Goal: Information Seeking & Learning: Learn about a topic

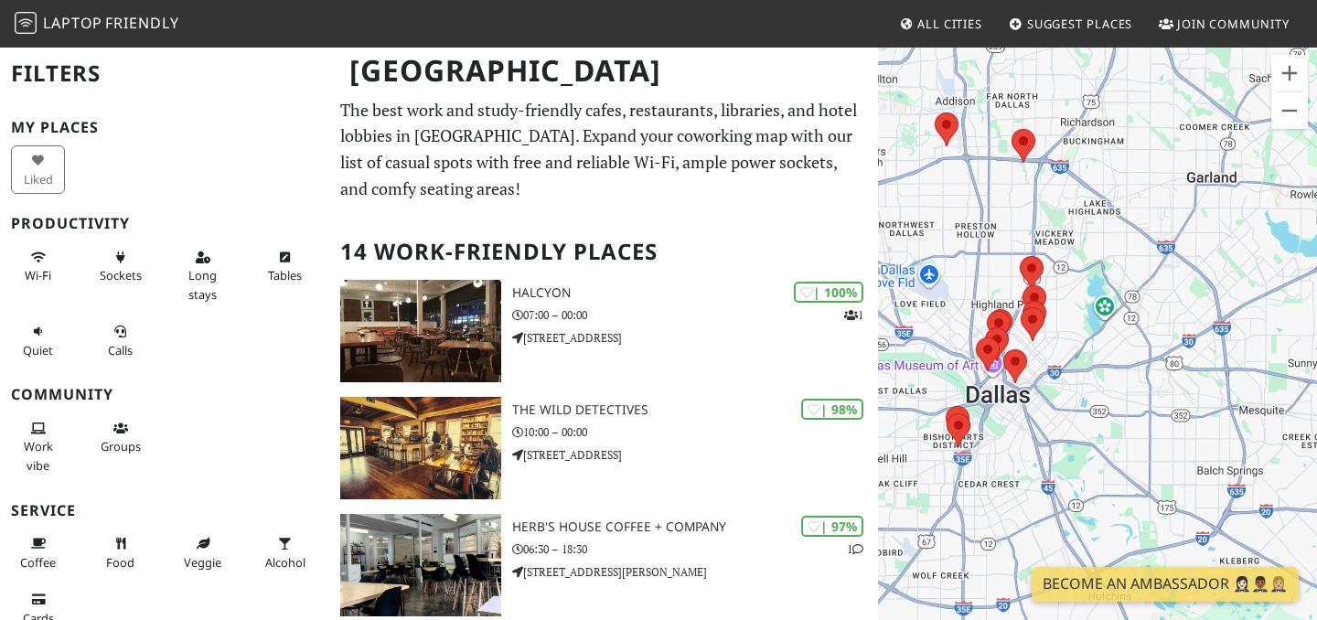
drag, startPoint x: 950, startPoint y: 328, endPoint x: 874, endPoint y: 167, distance: 178.0
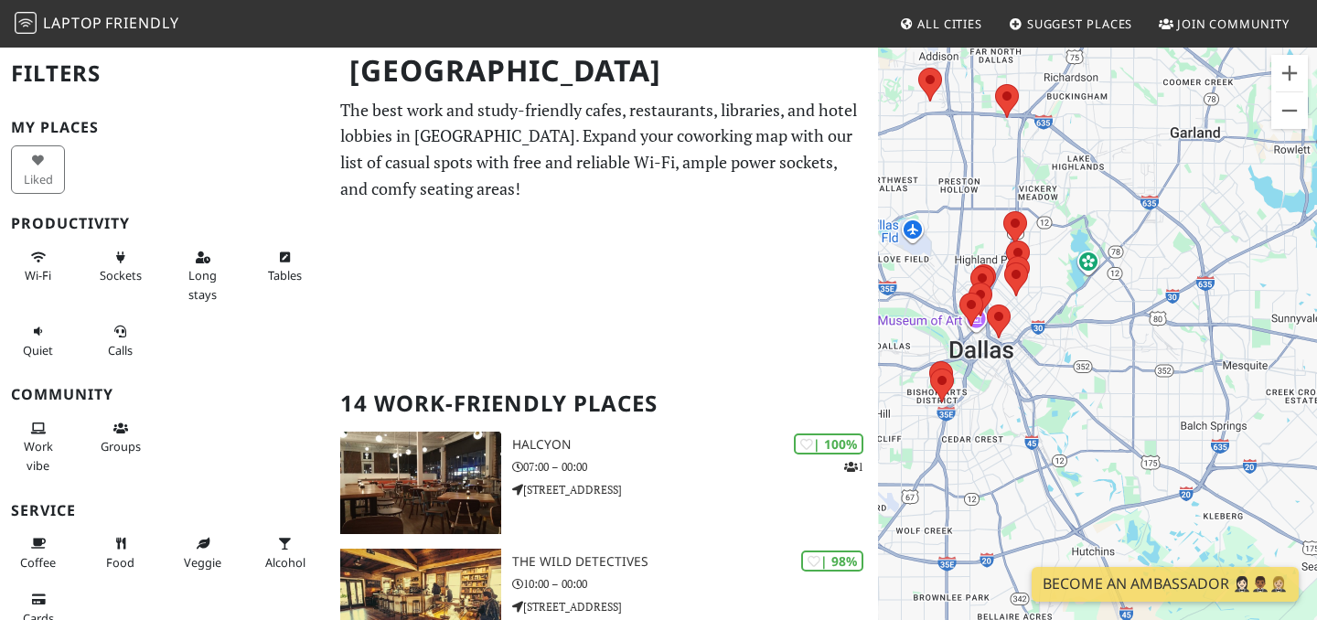
click at [947, 327] on div "To navigate, press the arrow keys." at bounding box center [1097, 356] width 439 height 620
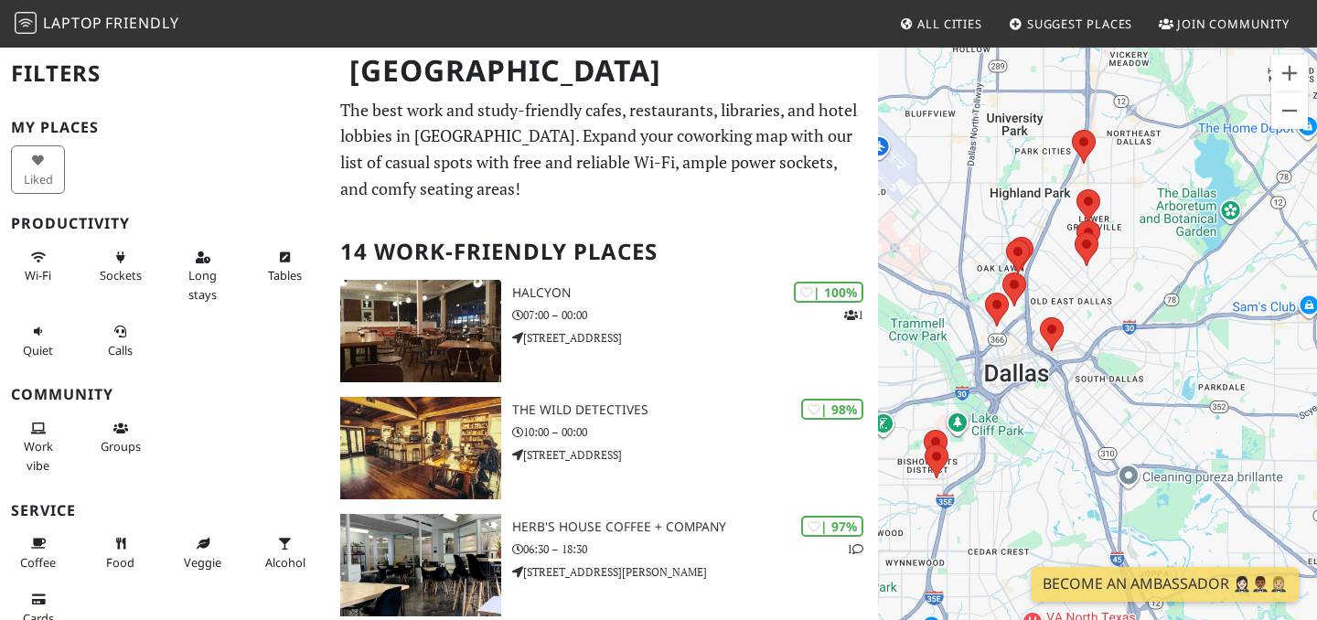
click at [947, 327] on div "To navigate, press the arrow keys." at bounding box center [1097, 356] width 439 height 620
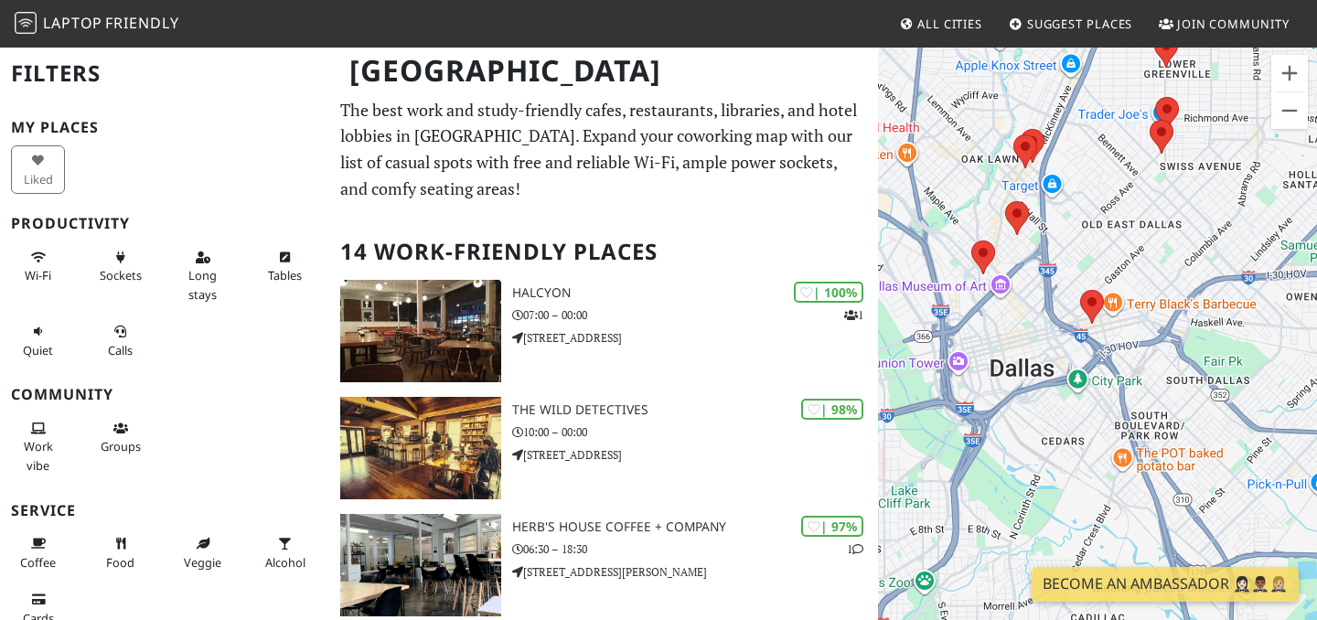
drag, startPoint x: 979, startPoint y: 325, endPoint x: 900, endPoint y: 259, distance: 102.6
click at [900, 259] on div "To navigate, press the arrow keys." at bounding box center [1097, 356] width 439 height 620
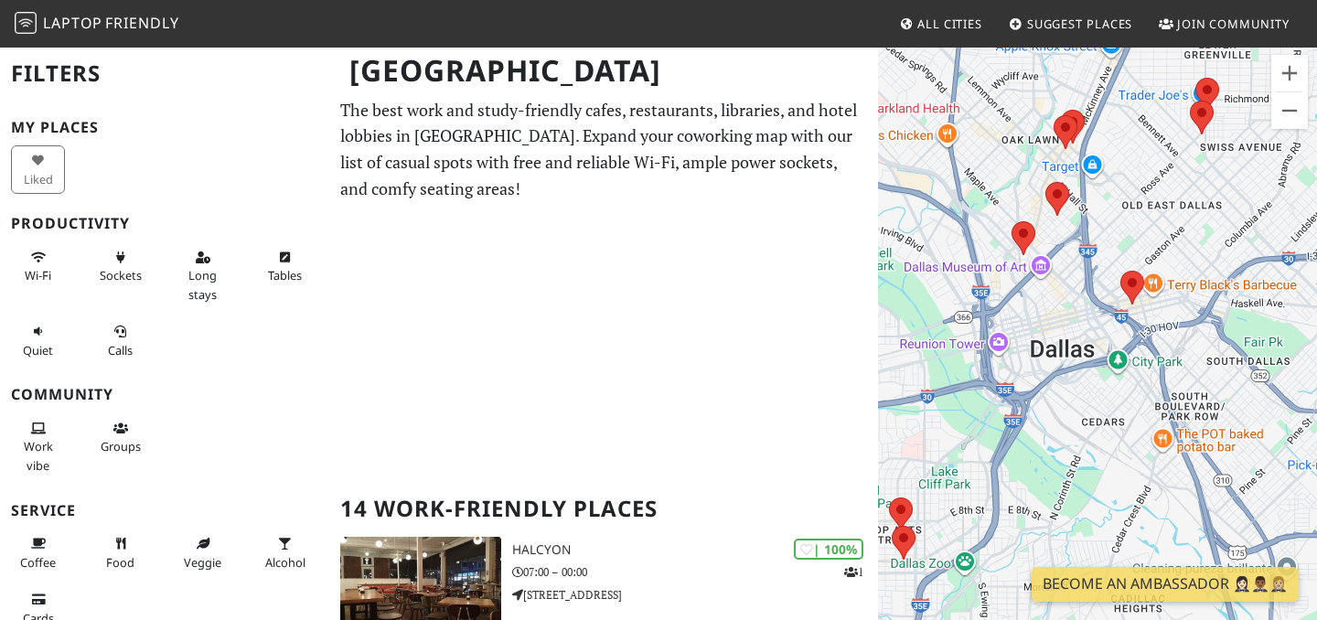
click at [988, 213] on div "To navigate, press the arrow keys." at bounding box center [1097, 356] width 439 height 620
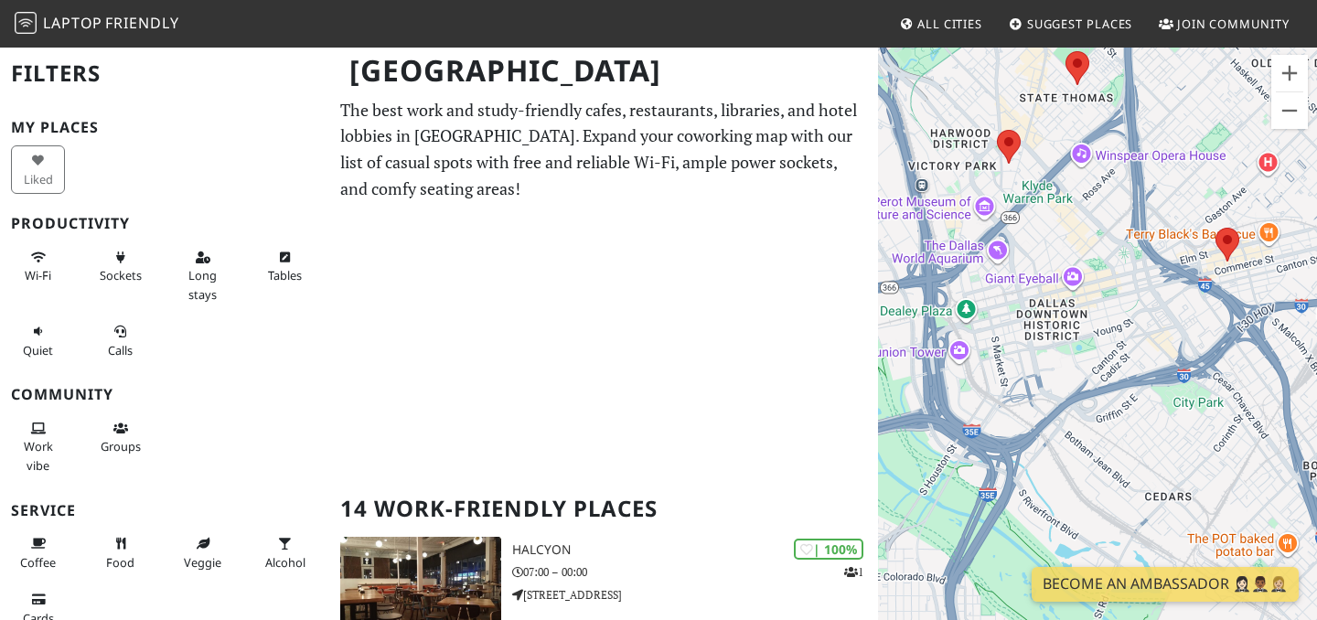
drag, startPoint x: 979, startPoint y: 308, endPoint x: 925, endPoint y: 145, distance: 171.6
click at [925, 145] on div "To navigate, press the arrow keys." at bounding box center [1097, 356] width 439 height 620
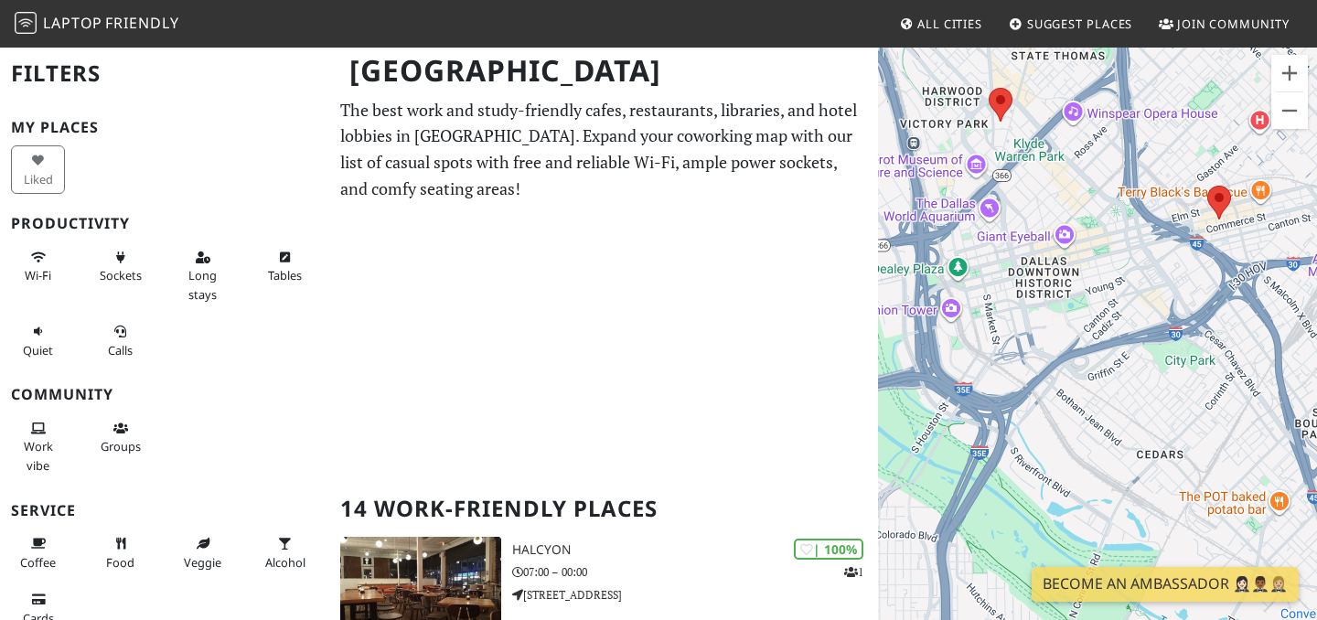
click at [1022, 140] on div "To navigate, press the arrow keys." at bounding box center [1097, 356] width 439 height 620
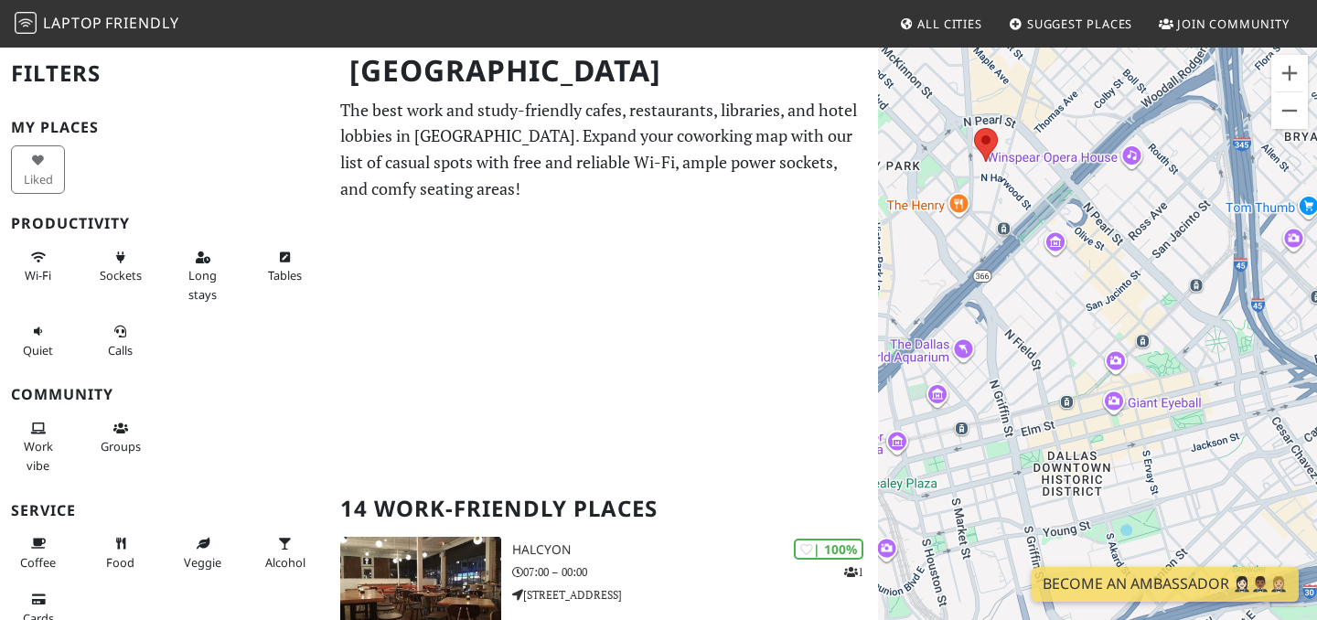
drag, startPoint x: 997, startPoint y: 127, endPoint x: 1006, endPoint y: 210, distance: 83.8
click at [1006, 210] on div "To navigate, press the arrow keys." at bounding box center [1097, 356] width 439 height 620
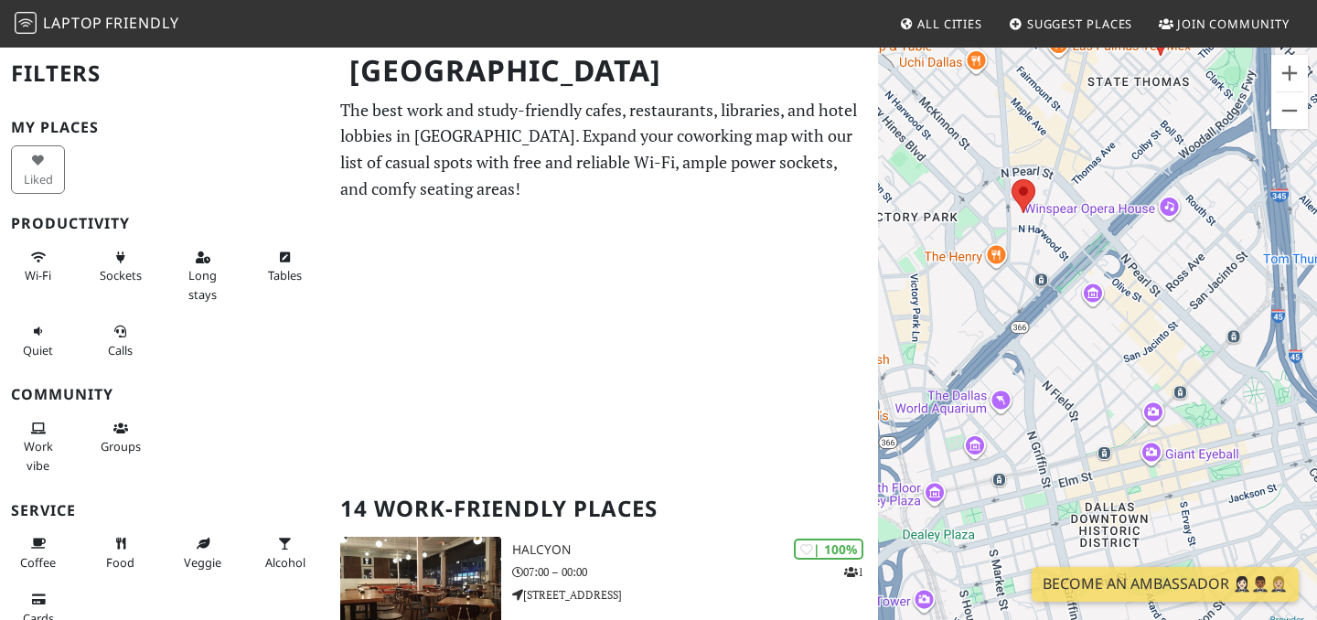
click at [988, 164] on div "To navigate, press the arrow keys." at bounding box center [1097, 356] width 439 height 620
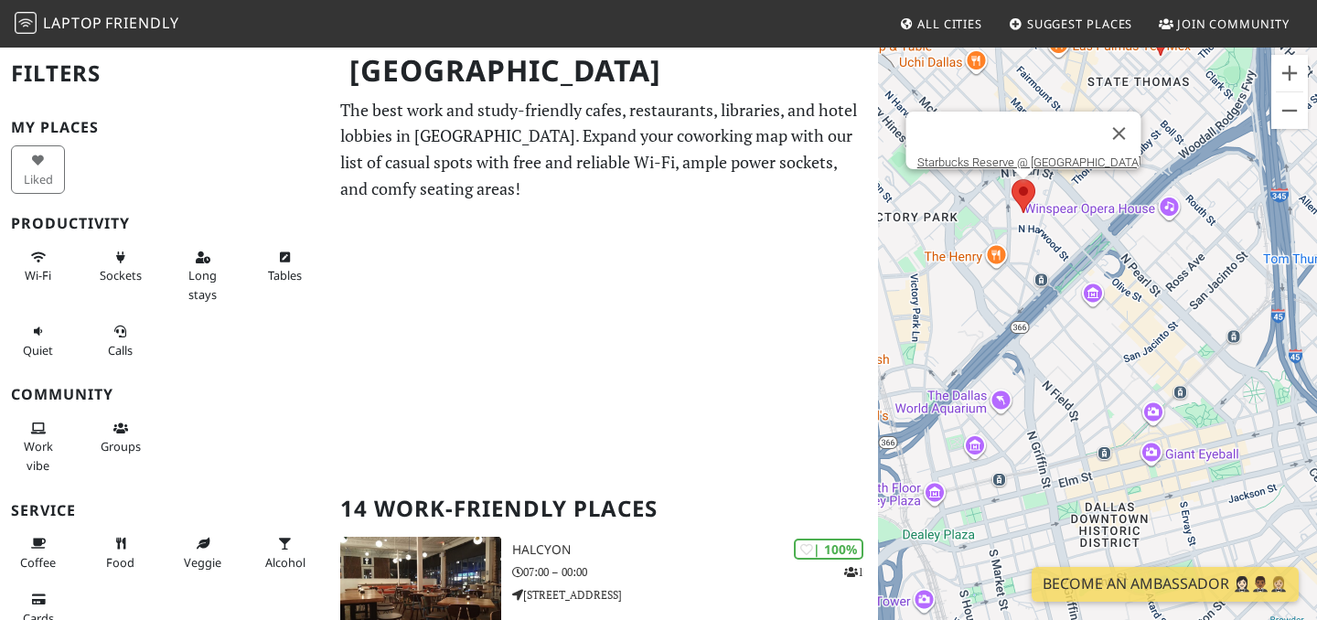
click at [1012, 179] on area at bounding box center [1012, 179] width 0 height 0
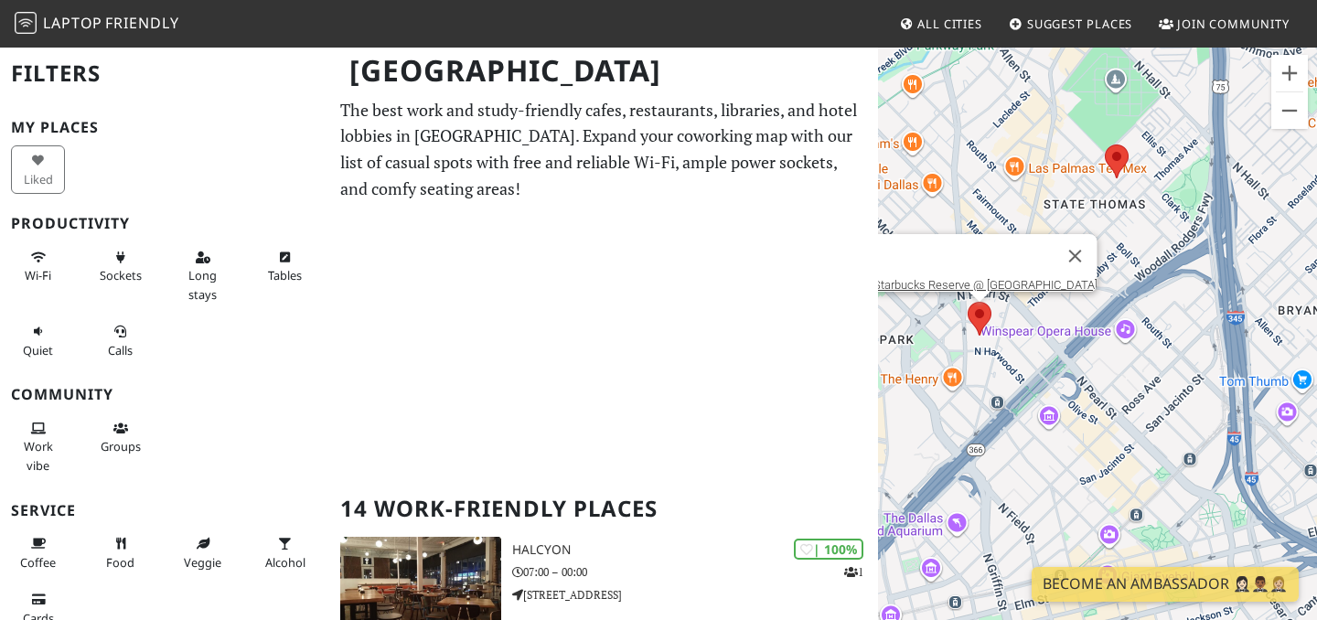
drag, startPoint x: 1080, startPoint y: 372, endPoint x: 1033, endPoint y: 505, distance: 140.6
click at [1033, 505] on div "To navigate, press the arrow keys. Starbucks Reserve @ Olive St" at bounding box center [1097, 356] width 439 height 620
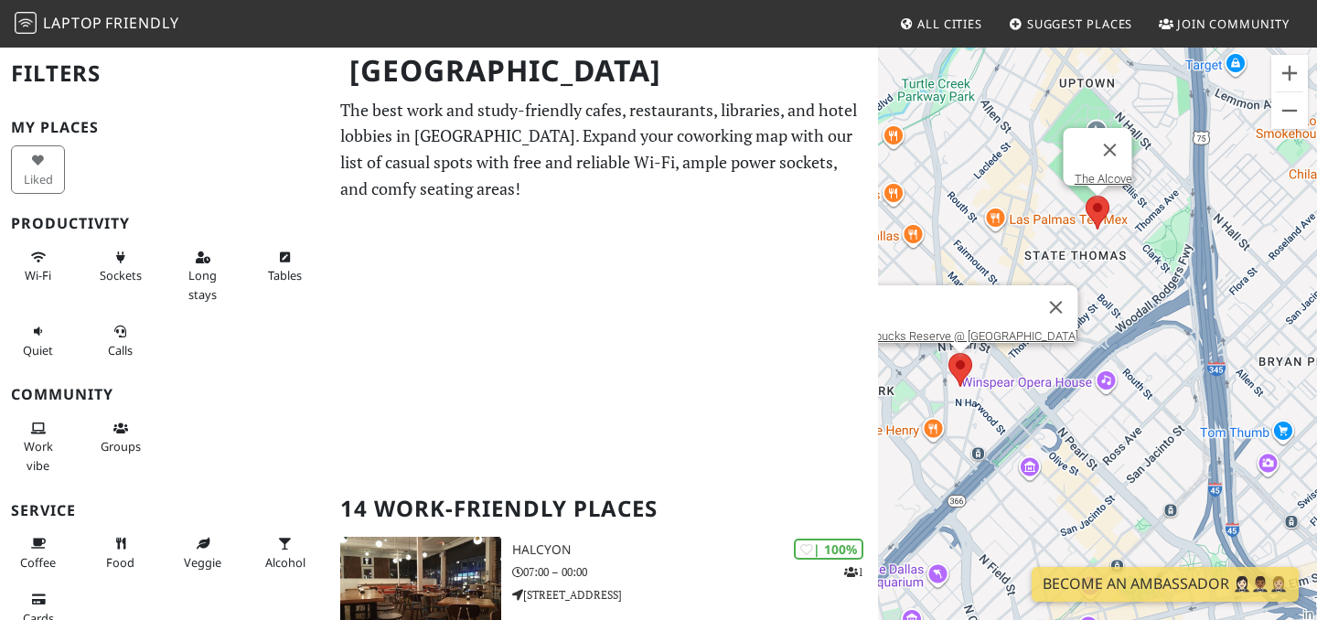
click at [1086, 196] on area at bounding box center [1086, 196] width 0 height 0
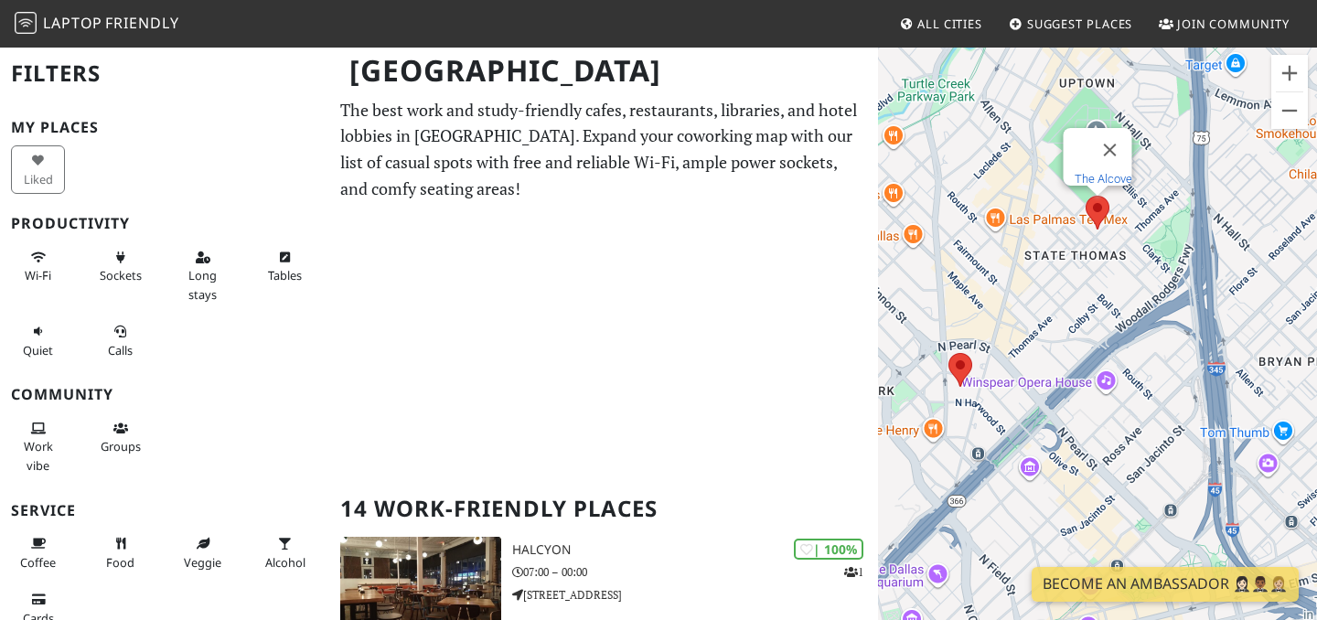
click at [1103, 172] on link "The Alcove" at bounding box center [1104, 179] width 58 height 14
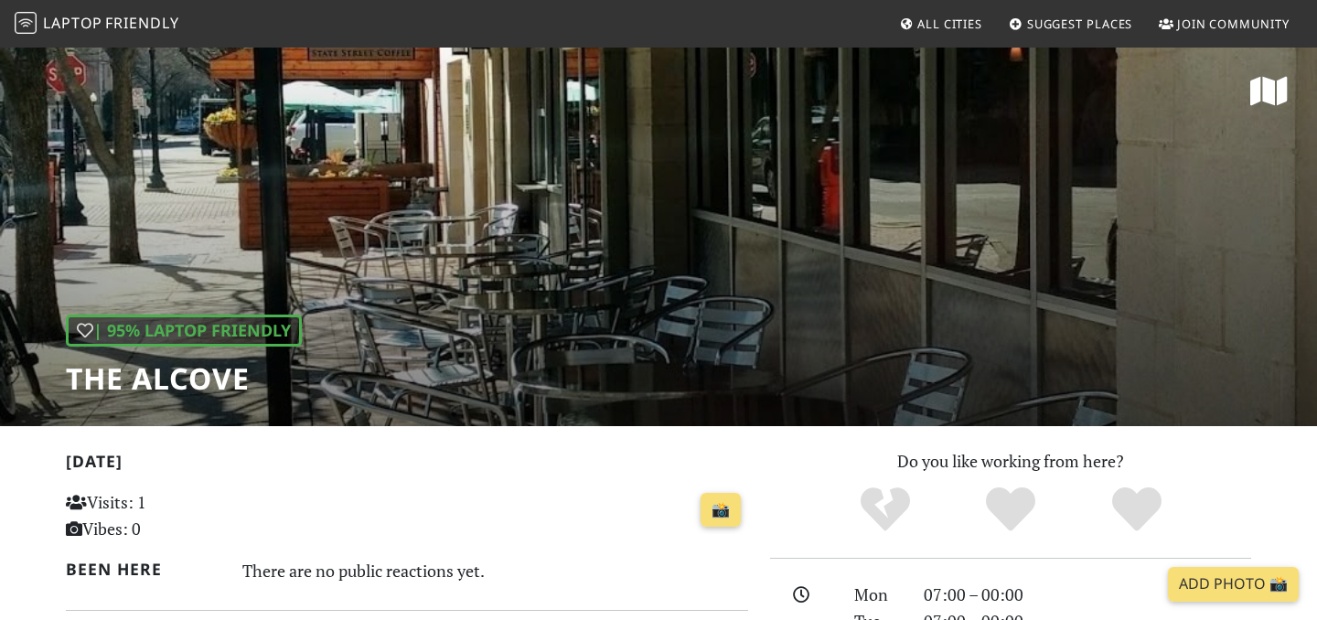
click at [371, 254] on div "| 95% Laptop Friendly The Alcove" at bounding box center [658, 236] width 1317 height 381
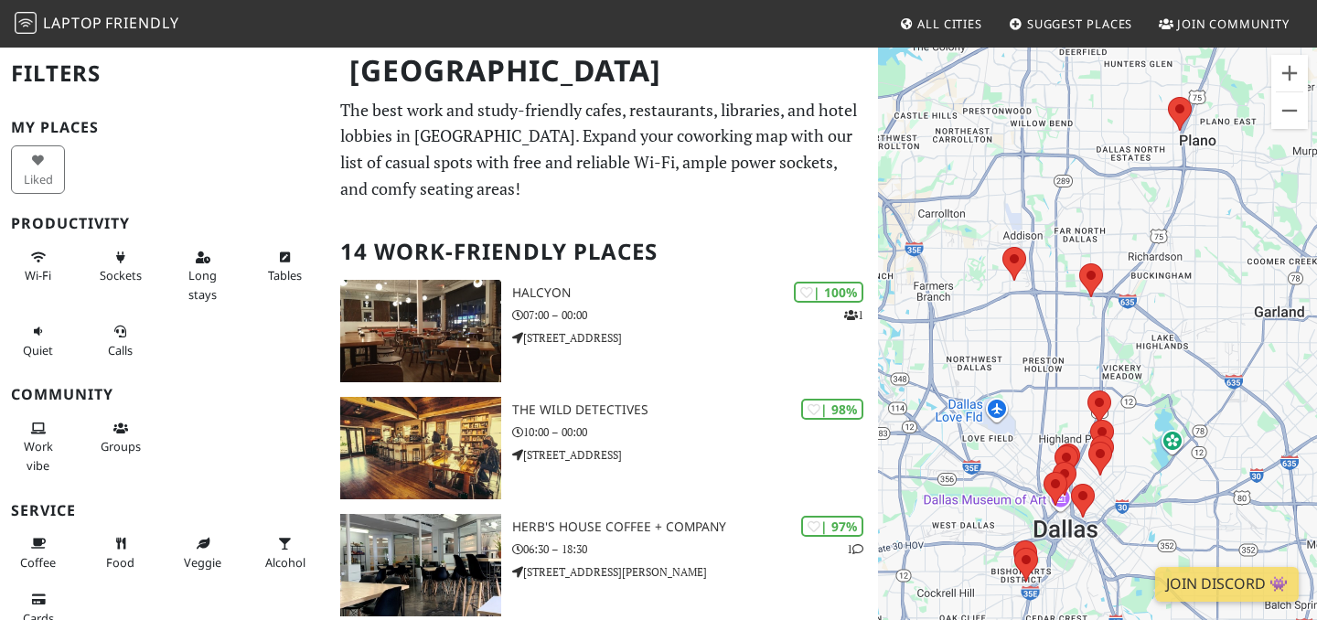
click at [1022, 498] on div "To navigate, press the arrow keys." at bounding box center [1097, 356] width 439 height 620
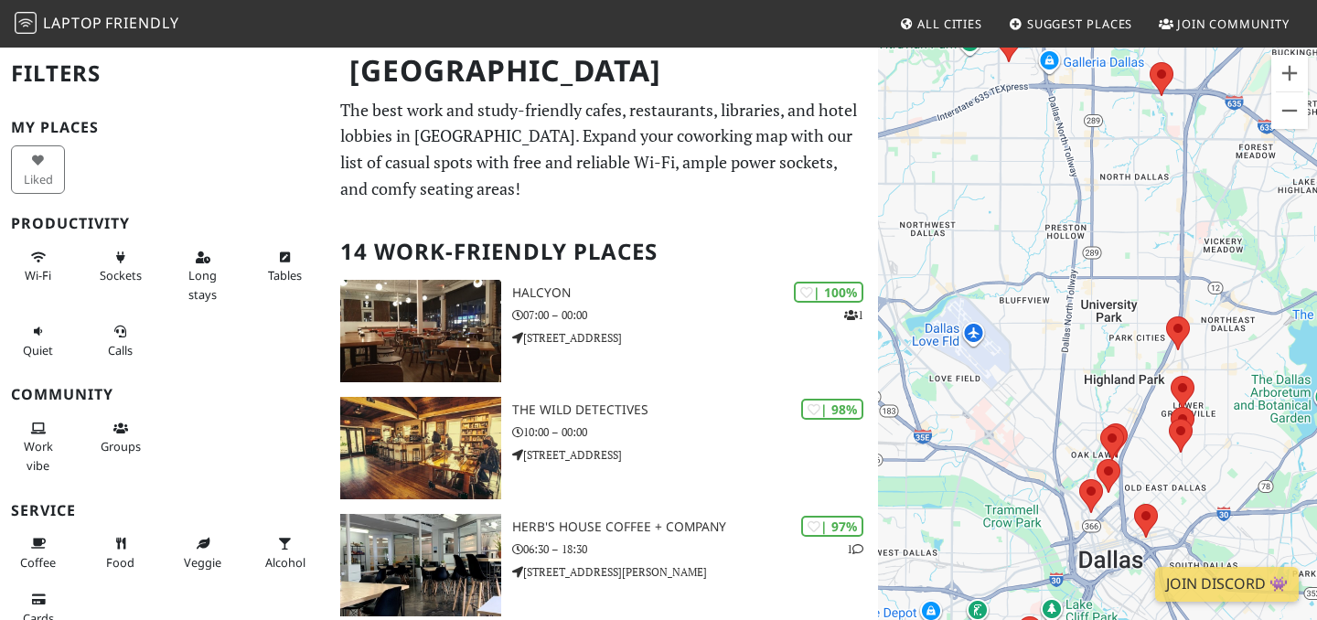
click at [1037, 502] on div "To navigate, press the arrow keys." at bounding box center [1097, 356] width 439 height 620
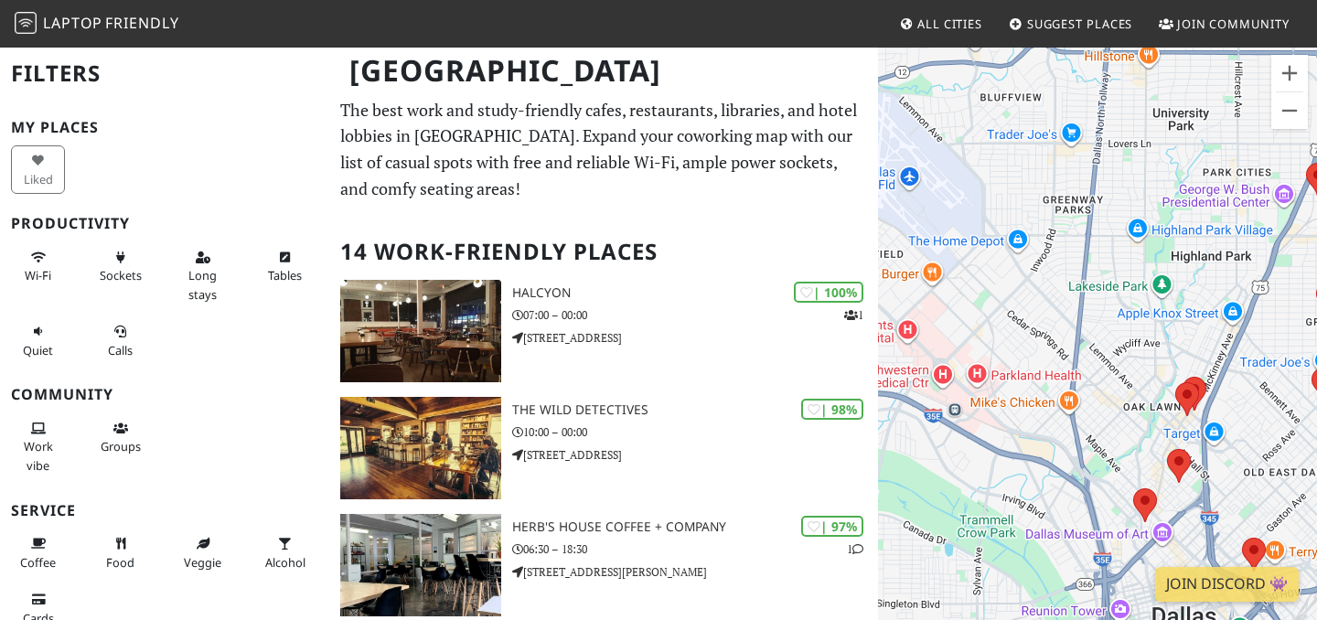
click at [1076, 489] on div "To navigate, press the arrow keys." at bounding box center [1097, 356] width 439 height 620
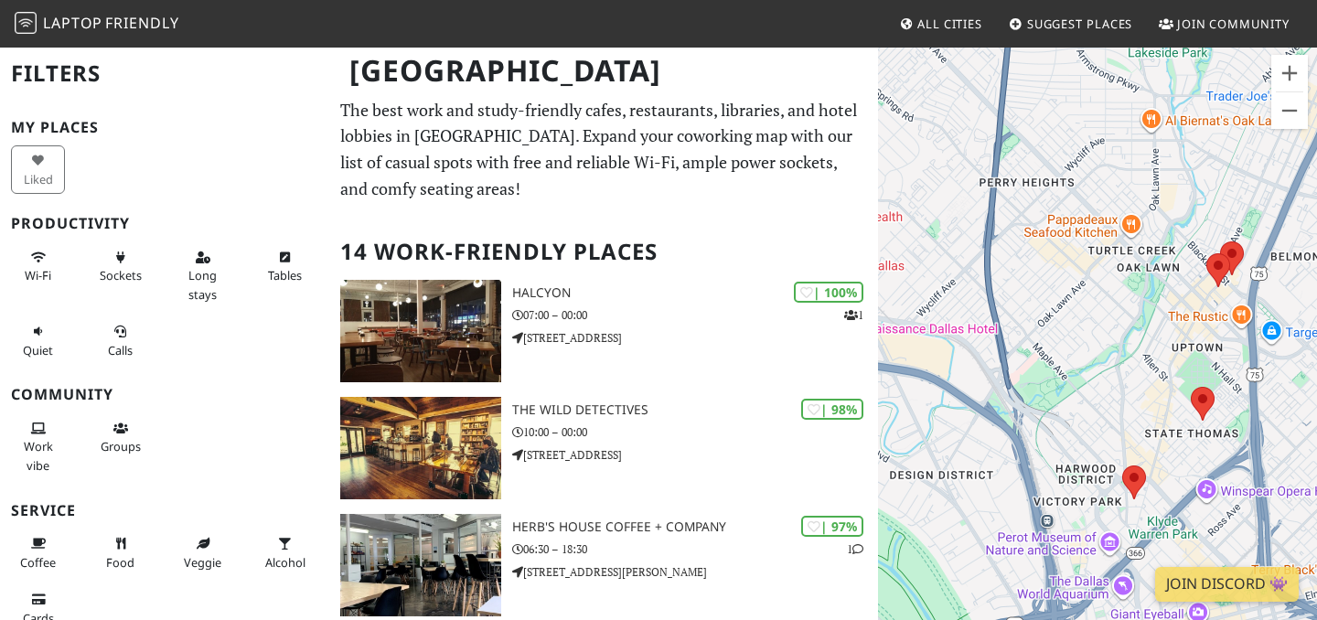
drag, startPoint x: 1123, startPoint y: 502, endPoint x: 1032, endPoint y: 435, distance: 112.5
click at [1032, 435] on div "To navigate, press the arrow keys." at bounding box center [1097, 356] width 439 height 620
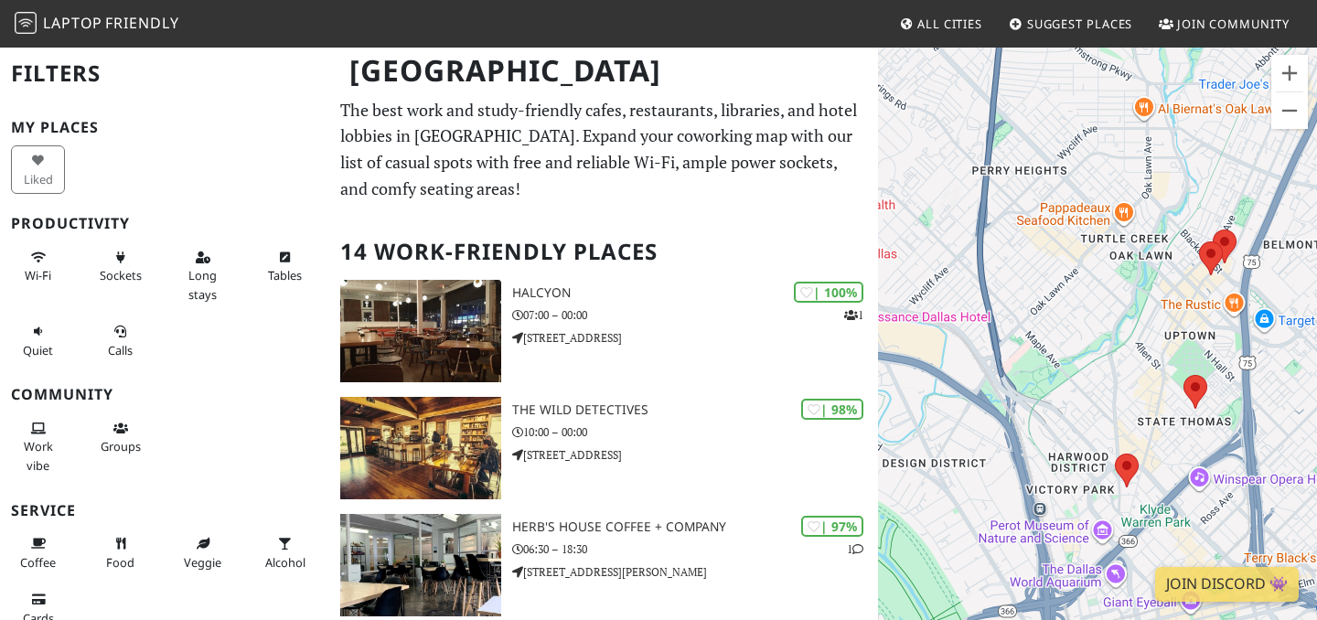
click at [1032, 435] on div "To navigate, press the arrow keys." at bounding box center [1097, 356] width 439 height 620
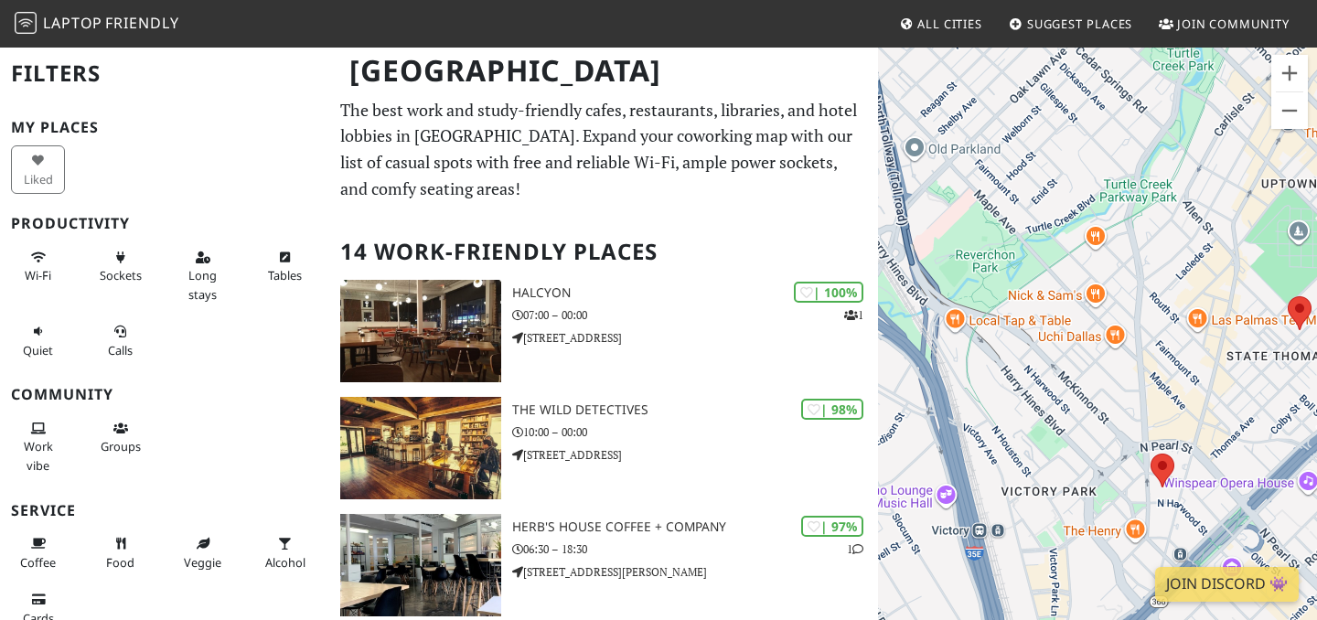
drag, startPoint x: 1114, startPoint y: 469, endPoint x: 1014, endPoint y: 370, distance: 141.7
click at [1014, 370] on div "To navigate, press the arrow keys." at bounding box center [1097, 356] width 439 height 620
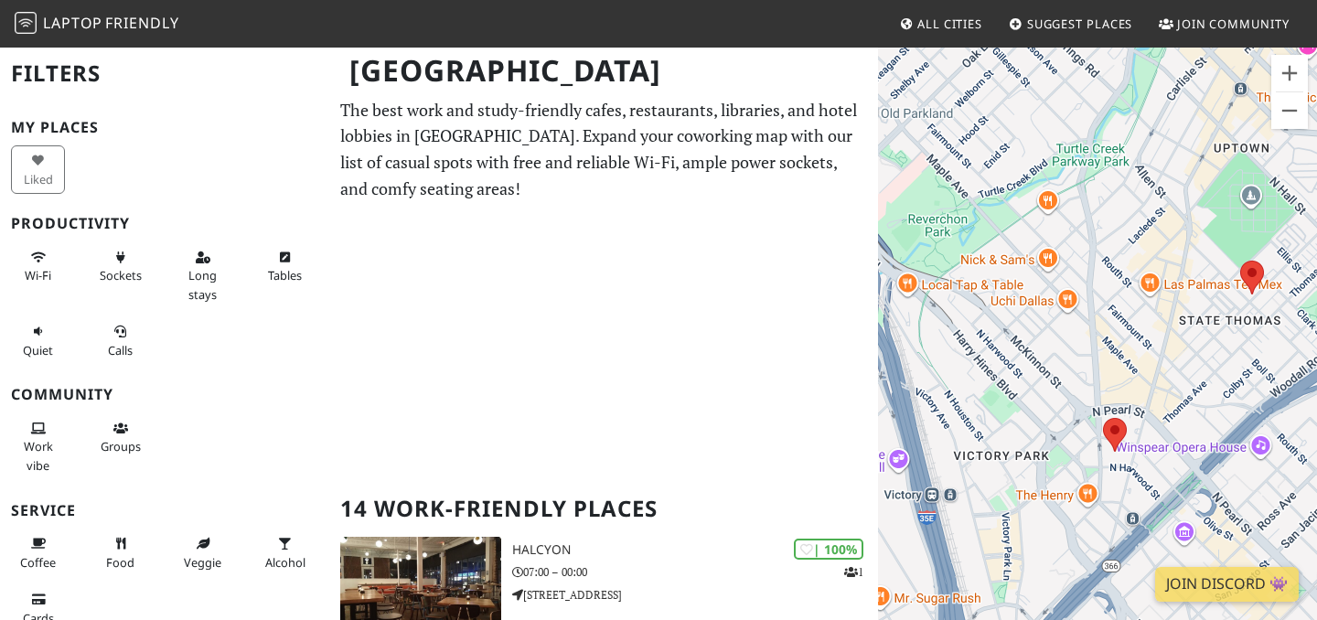
drag, startPoint x: 1126, startPoint y: 295, endPoint x: 1144, endPoint y: 274, distance: 27.3
click at [1144, 274] on div "To navigate, press the arrow keys." at bounding box center [1097, 356] width 439 height 620
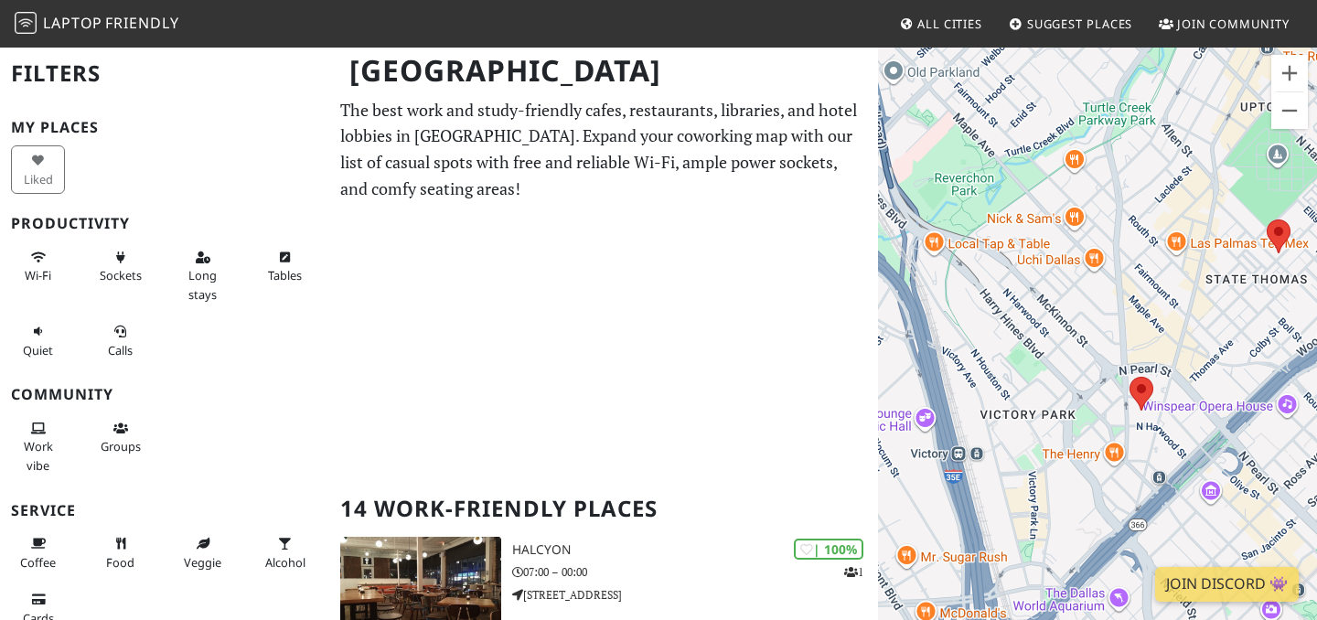
click at [1093, 297] on div "To navigate, press the arrow keys." at bounding box center [1097, 356] width 439 height 620
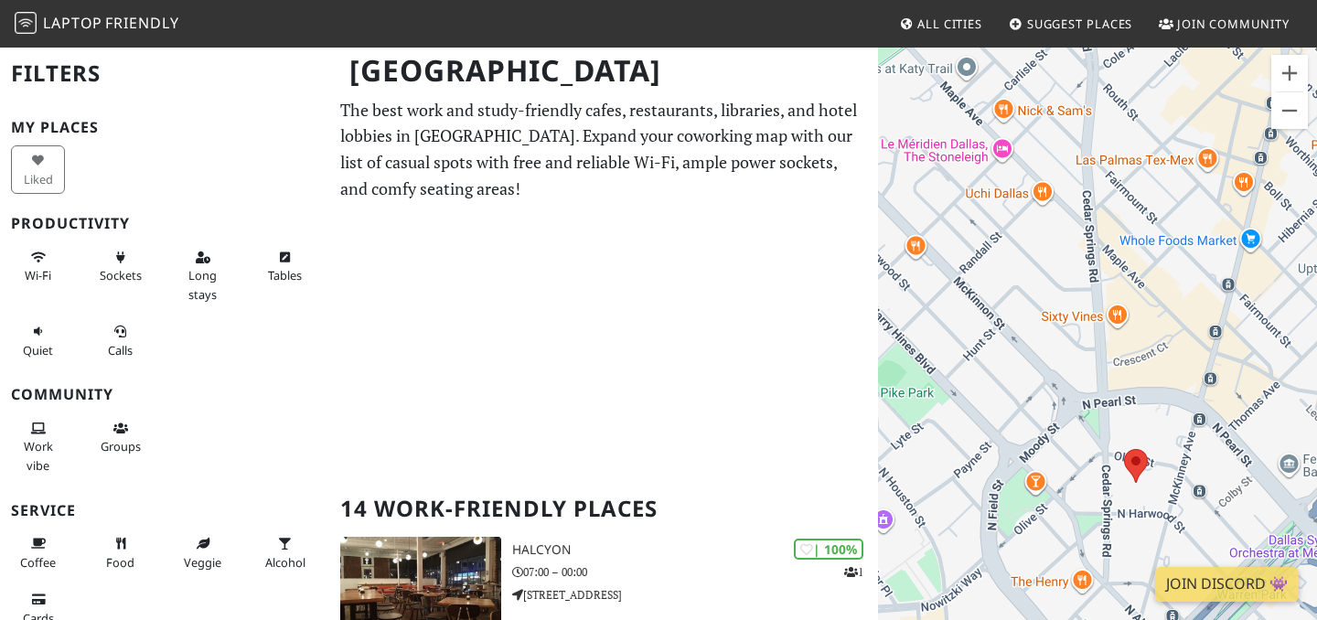
drag, startPoint x: 1093, startPoint y: 353, endPoint x: 1018, endPoint y: 186, distance: 183.5
click at [1018, 186] on div "To navigate, press the arrow keys." at bounding box center [1097, 356] width 439 height 620
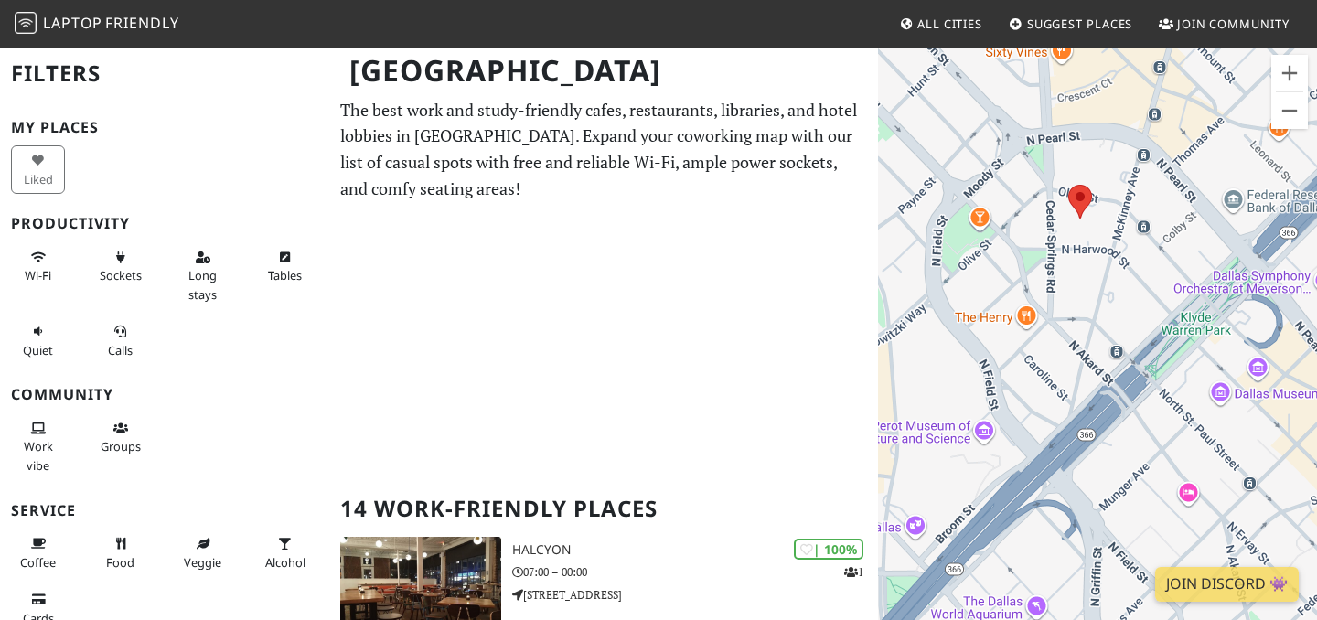
click at [1047, 278] on div "To navigate, press the arrow keys." at bounding box center [1097, 356] width 439 height 620
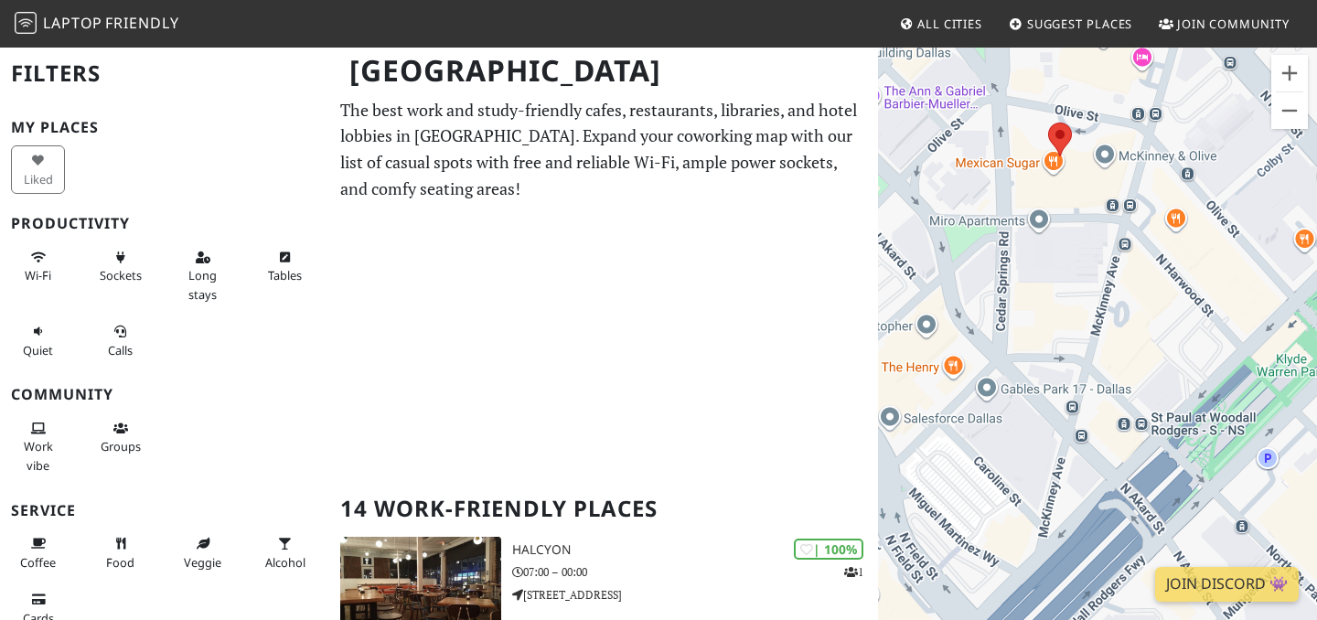
drag, startPoint x: 1106, startPoint y: 306, endPoint x: 1031, endPoint y: 305, distance: 75.0
click at [1031, 305] on div "To navigate, press the arrow keys." at bounding box center [1097, 356] width 439 height 620
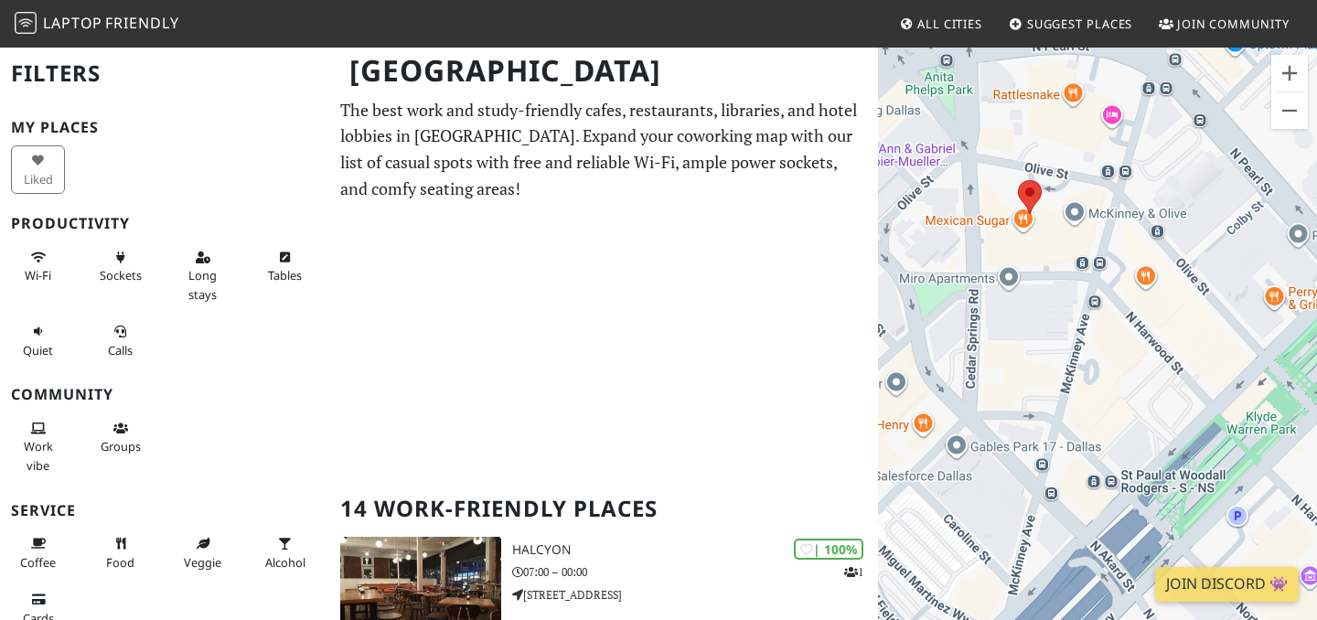
drag, startPoint x: 1098, startPoint y: 263, endPoint x: 1064, endPoint y: 322, distance: 68.4
click at [1064, 322] on div "To navigate, press the arrow keys." at bounding box center [1097, 356] width 439 height 620
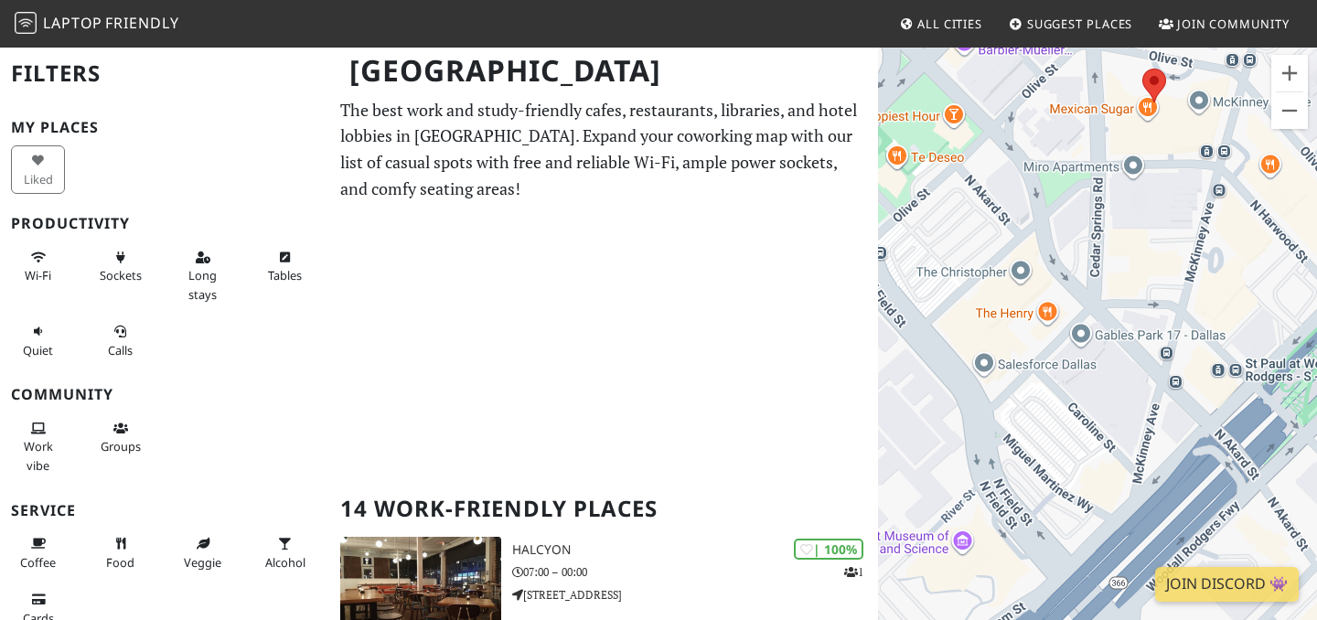
drag, startPoint x: 1128, startPoint y: 282, endPoint x: 1251, endPoint y: 169, distance: 166.4
click at [1251, 169] on div "To navigate, press the arrow keys." at bounding box center [1097, 356] width 439 height 620
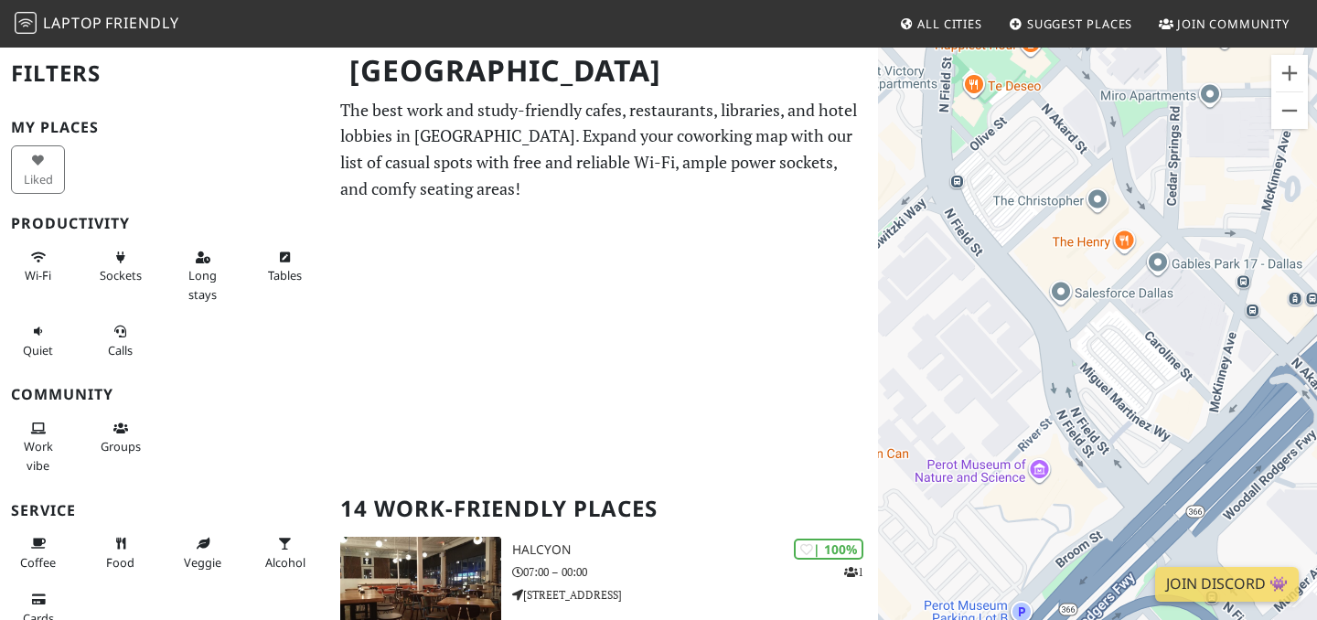
drag, startPoint x: 1109, startPoint y: 308, endPoint x: 1185, endPoint y: 239, distance: 103.0
click at [1185, 239] on div "To navigate, press the arrow keys." at bounding box center [1097, 356] width 439 height 620
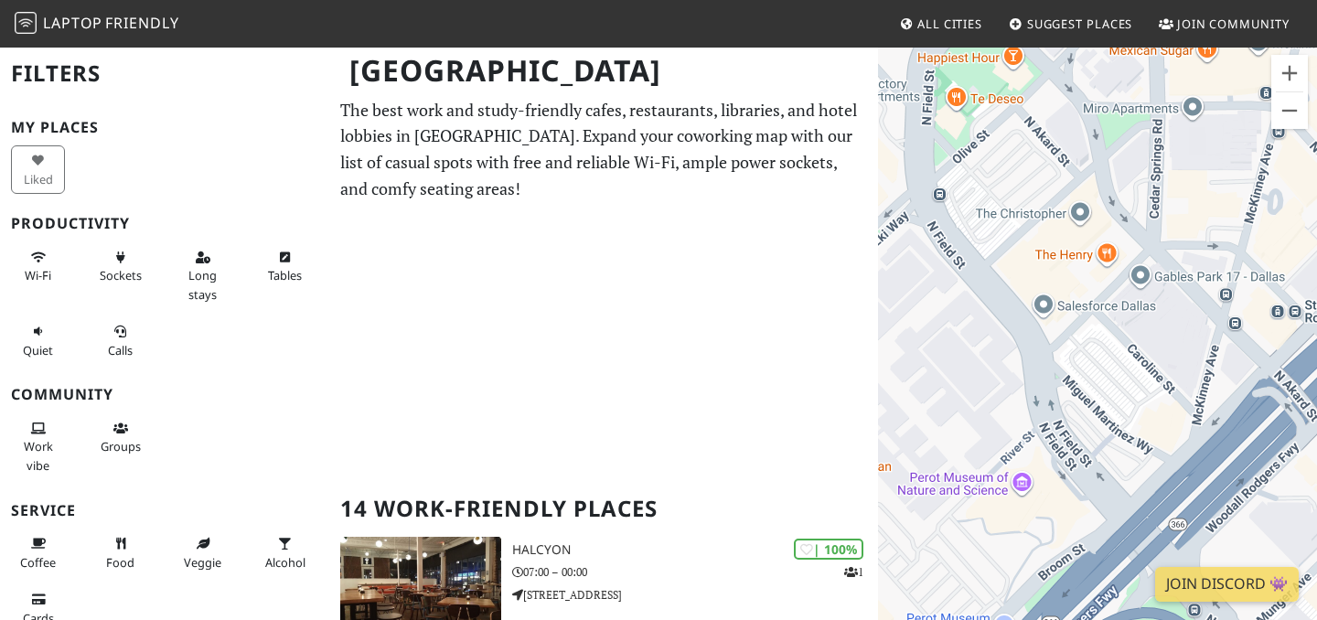
drag, startPoint x: 1162, startPoint y: 318, endPoint x: 1018, endPoint y: 399, distance: 164.7
click at [1018, 399] on div "To navigate, press the arrow keys." at bounding box center [1097, 356] width 439 height 620
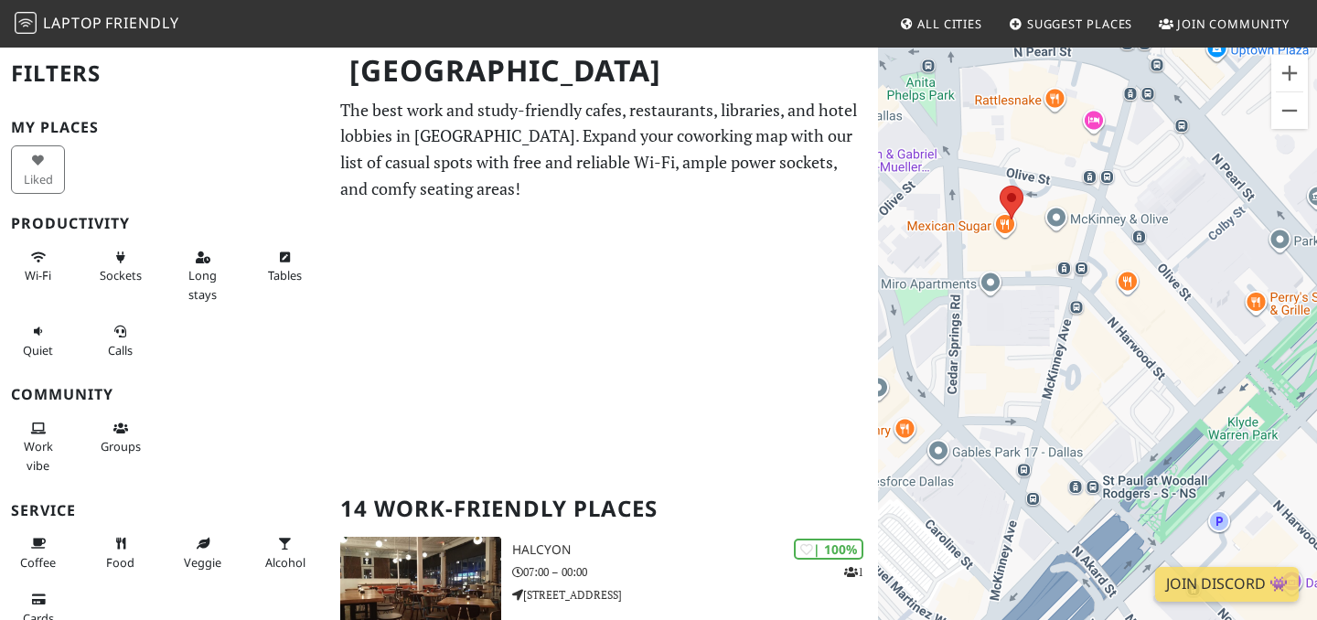
drag, startPoint x: 1058, startPoint y: 236, endPoint x: 1020, endPoint y: 342, distance: 112.9
click at [1020, 342] on div "To navigate, press the arrow keys." at bounding box center [1097, 356] width 439 height 620
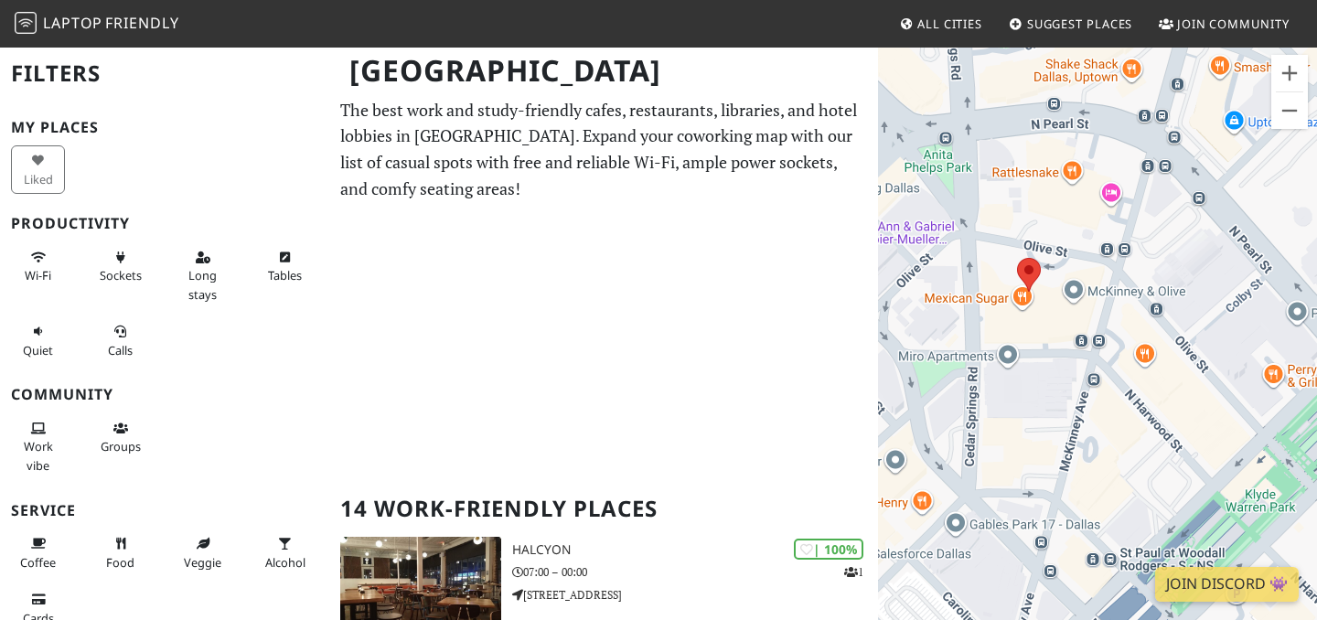
drag, startPoint x: 1073, startPoint y: 232, endPoint x: 1092, endPoint y: 316, distance: 85.4
click at [1092, 316] on div "To navigate, press the arrow keys." at bounding box center [1097, 356] width 439 height 620
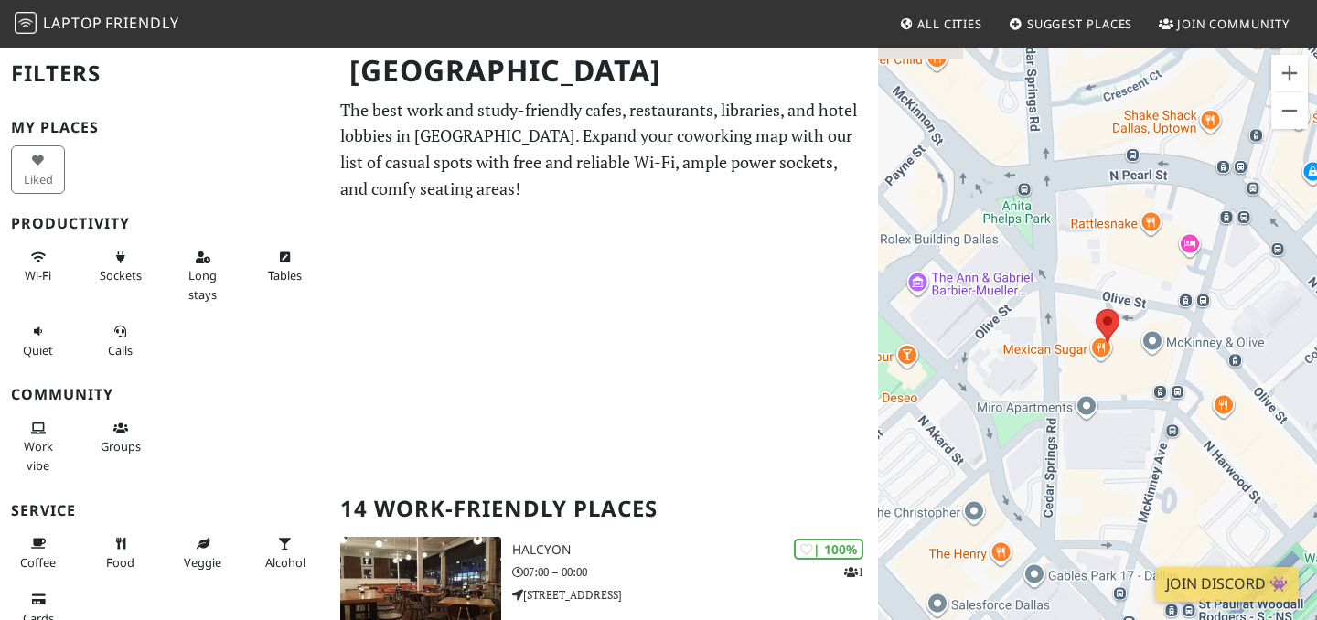
drag, startPoint x: 1025, startPoint y: 252, endPoint x: 1134, endPoint y: 330, distance: 135.1
click at [1134, 330] on div "To navigate, press the arrow keys." at bounding box center [1097, 356] width 439 height 620
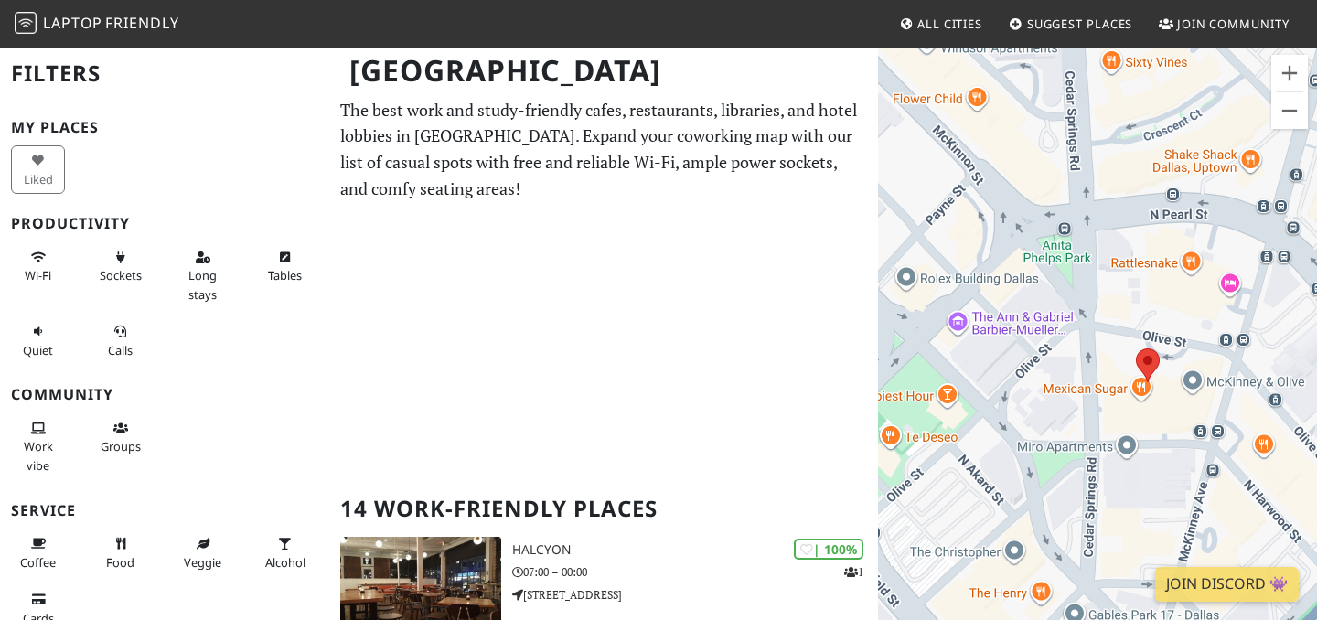
drag, startPoint x: 1044, startPoint y: 267, endPoint x: 1196, endPoint y: 279, distance: 152.3
click at [1196, 279] on div "To navigate, press the arrow keys." at bounding box center [1097, 356] width 439 height 620
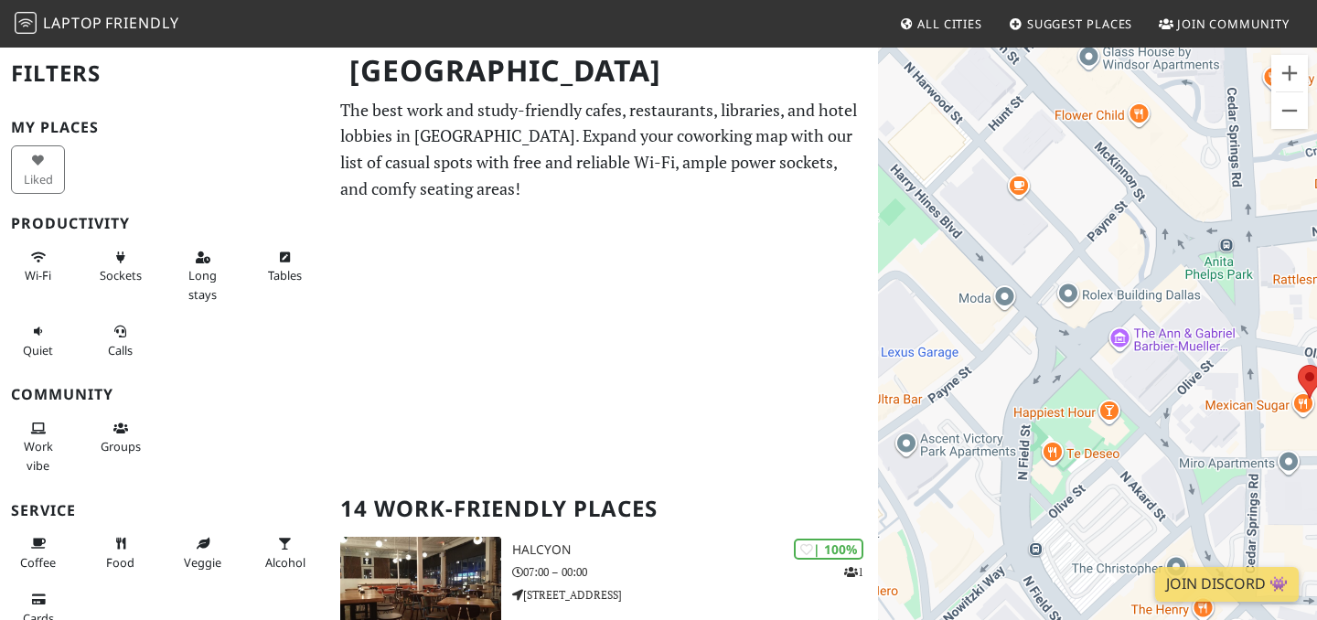
drag, startPoint x: 1191, startPoint y: 363, endPoint x: 1043, endPoint y: 250, distance: 186.6
click at [1043, 250] on div "To navigate, press the arrow keys." at bounding box center [1097, 356] width 439 height 620
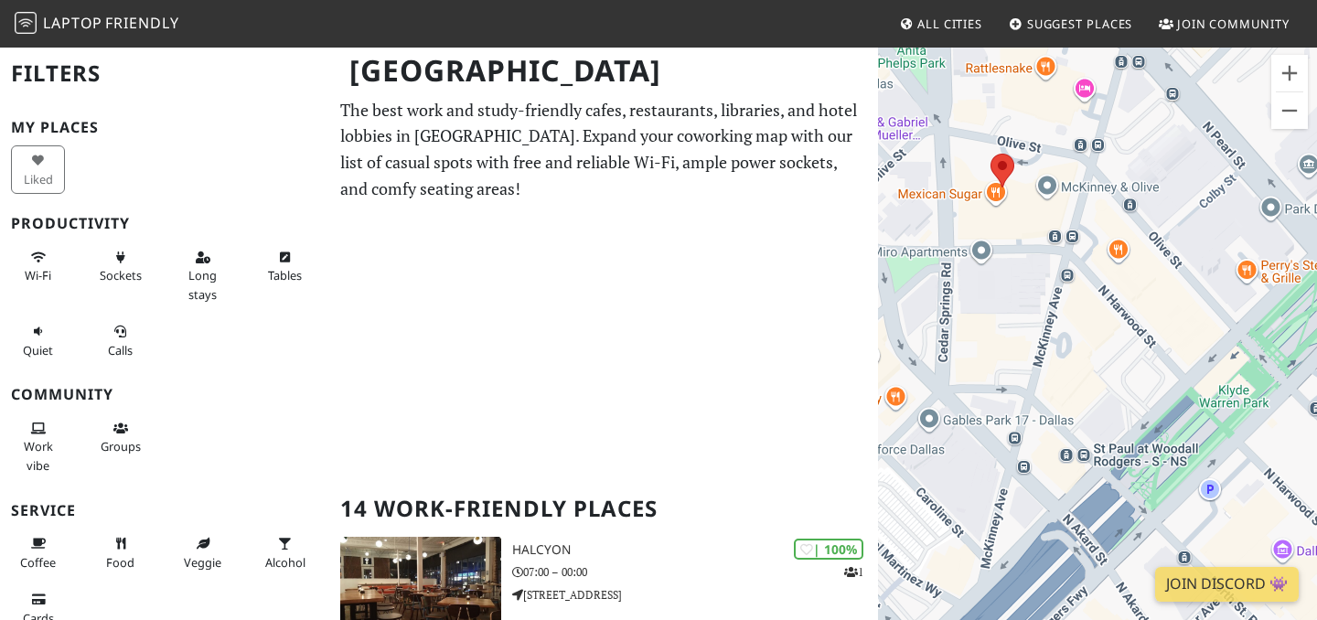
drag, startPoint x: 1139, startPoint y: 269, endPoint x: 1069, endPoint y: 313, distance: 83.0
click at [1069, 313] on div "To navigate, press the arrow keys." at bounding box center [1097, 356] width 439 height 620
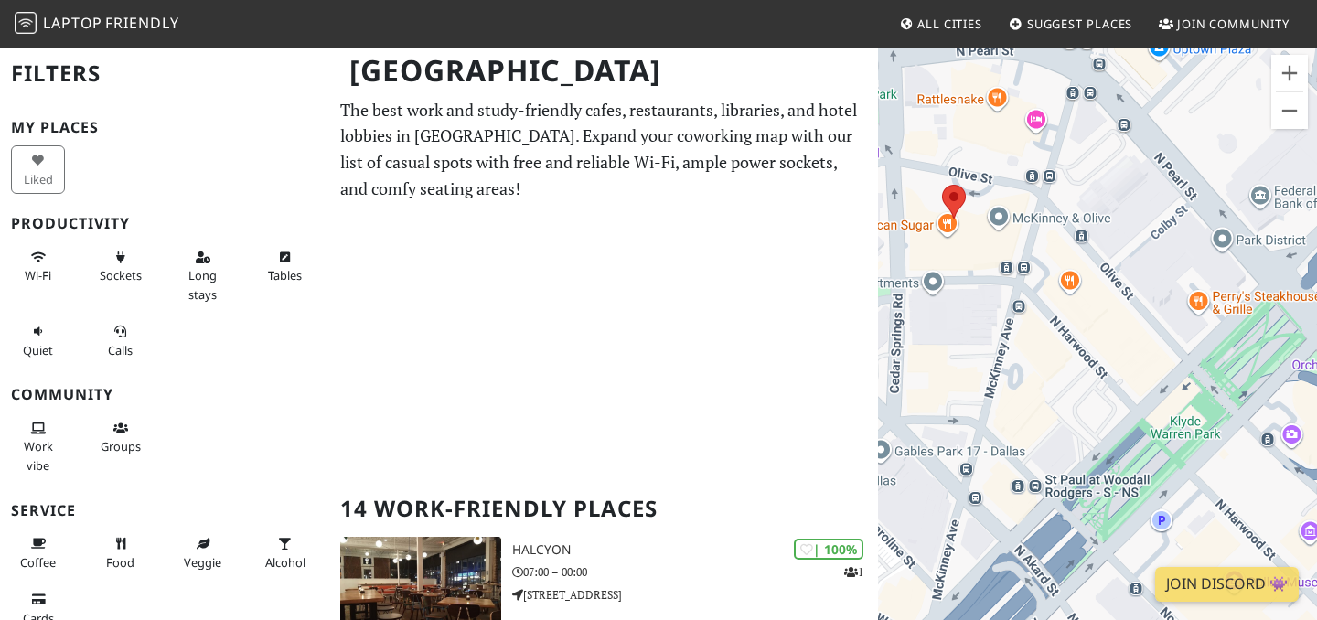
drag, startPoint x: 1172, startPoint y: 196, endPoint x: 1058, endPoint y: 322, distance: 170.3
click at [1058, 322] on div "To navigate, press the arrow keys." at bounding box center [1097, 356] width 439 height 620
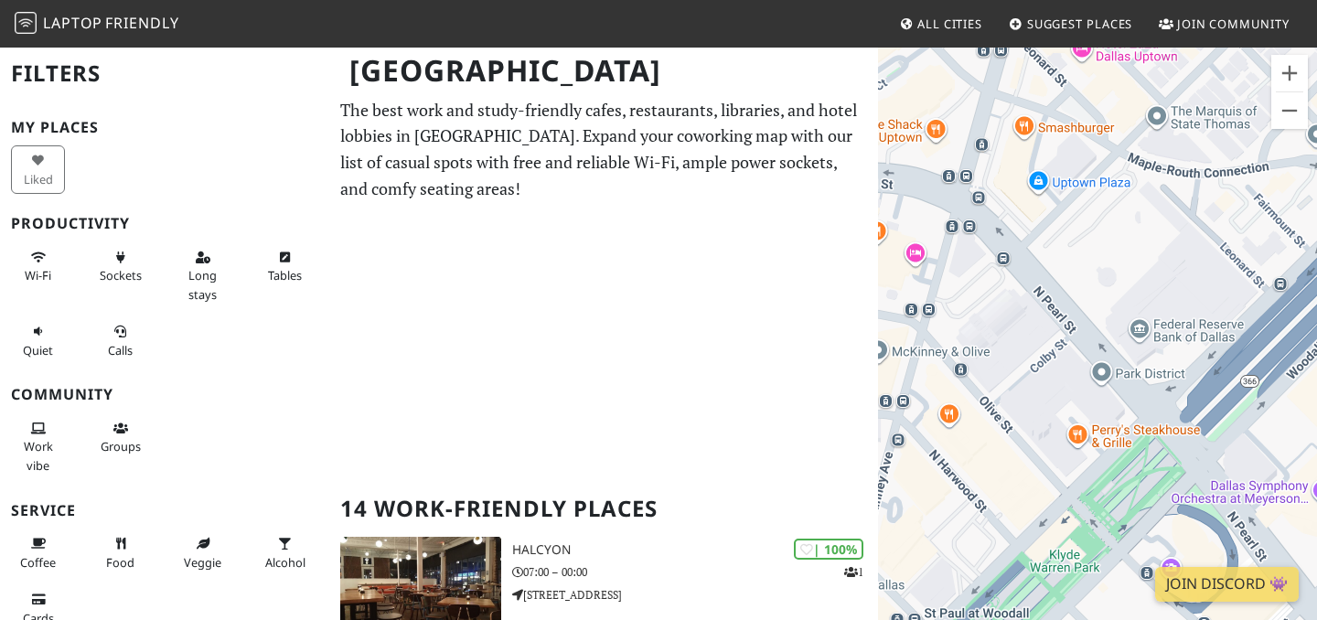
click at [1275, 128] on div "To navigate, press the arrow keys." at bounding box center [1097, 356] width 439 height 620
click at [1278, 121] on button "Zoom out" at bounding box center [1290, 110] width 37 height 37
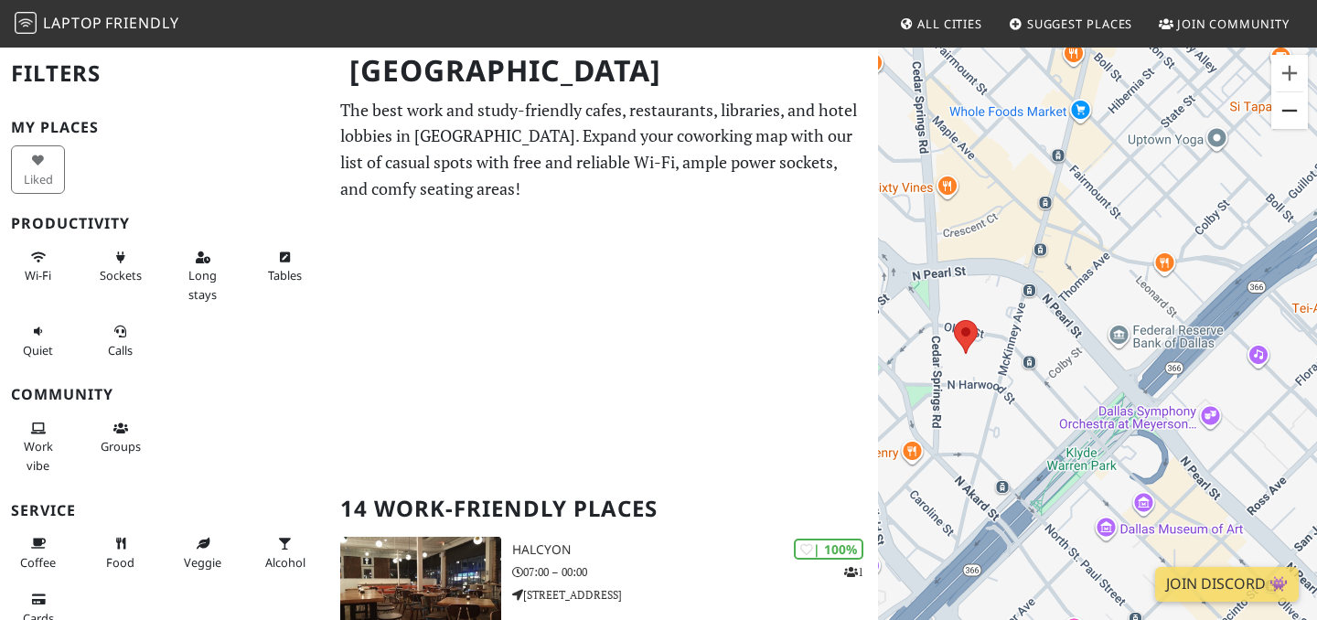
click at [1284, 115] on button "Zoom out" at bounding box center [1290, 110] width 37 height 37
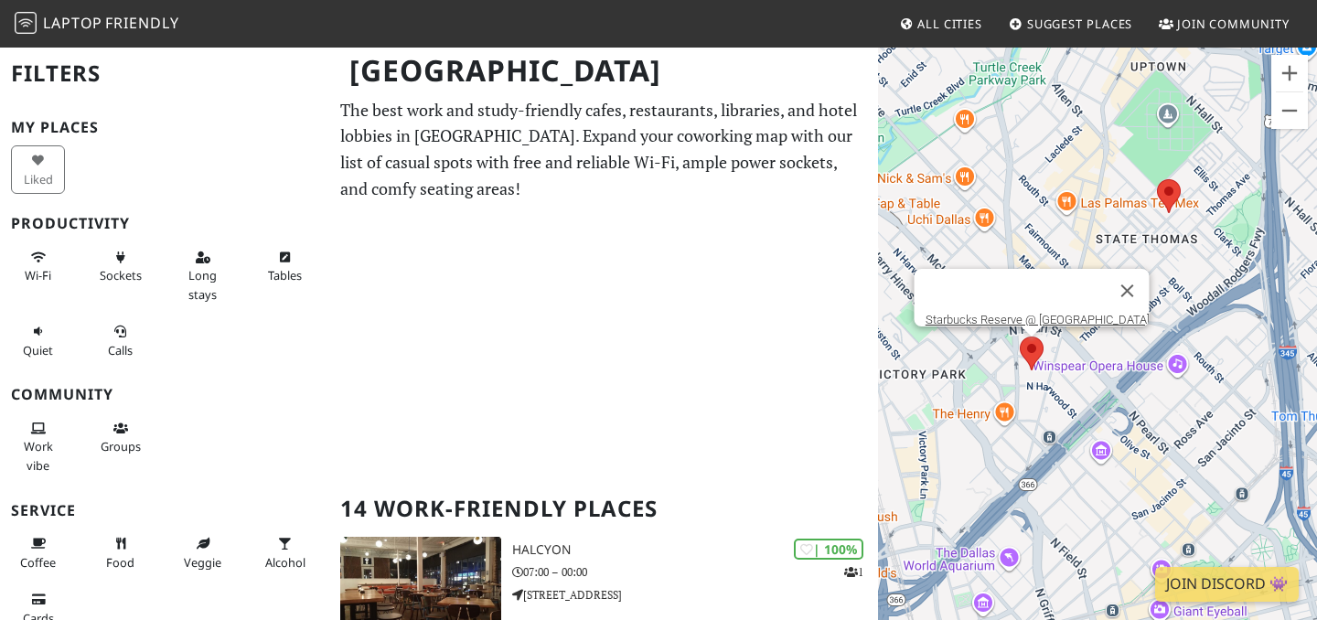
click at [1020, 337] on area at bounding box center [1020, 337] width 0 height 0
click at [1031, 313] on link "Starbucks Reserve @ [GEOGRAPHIC_DATA]" at bounding box center [1038, 320] width 224 height 14
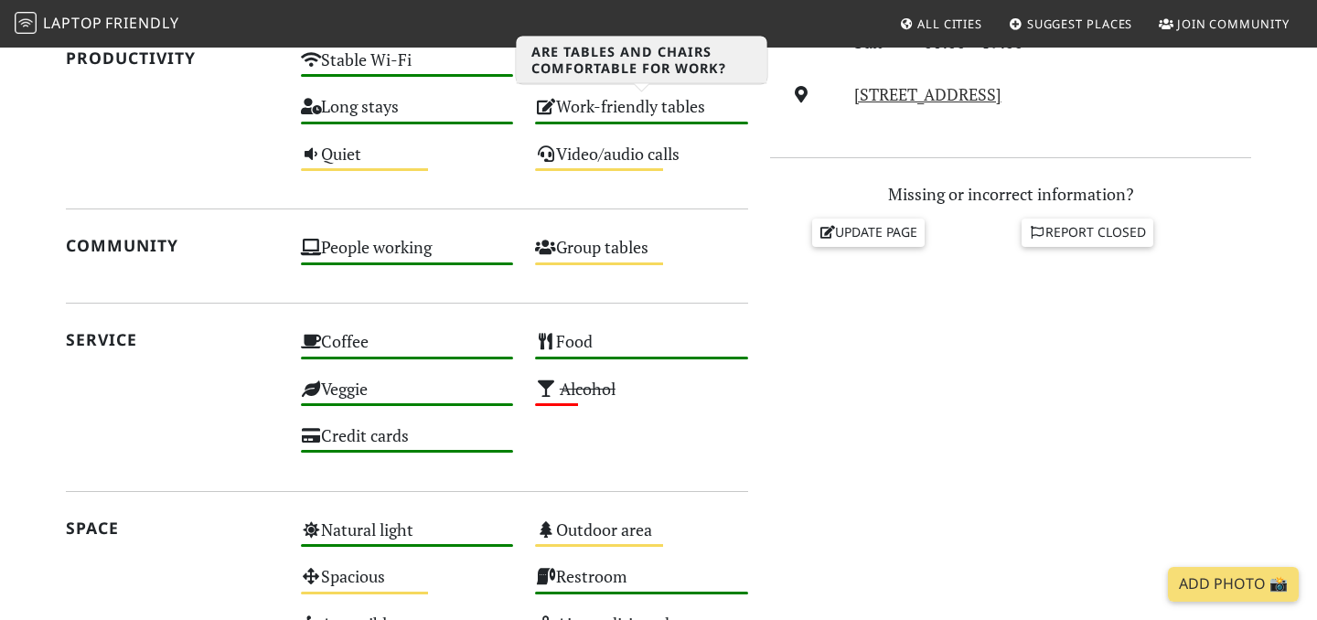
scroll to position [713, 0]
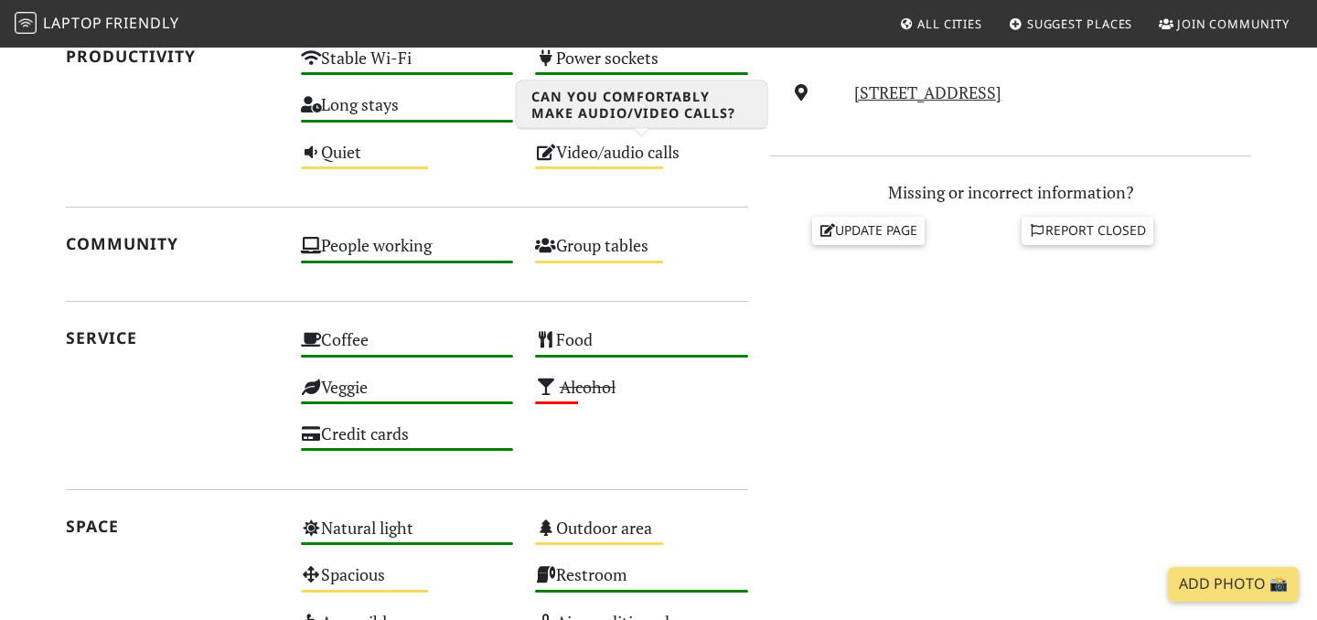
click at [648, 154] on div "Video/audio calls Medium" at bounding box center [641, 160] width 235 height 47
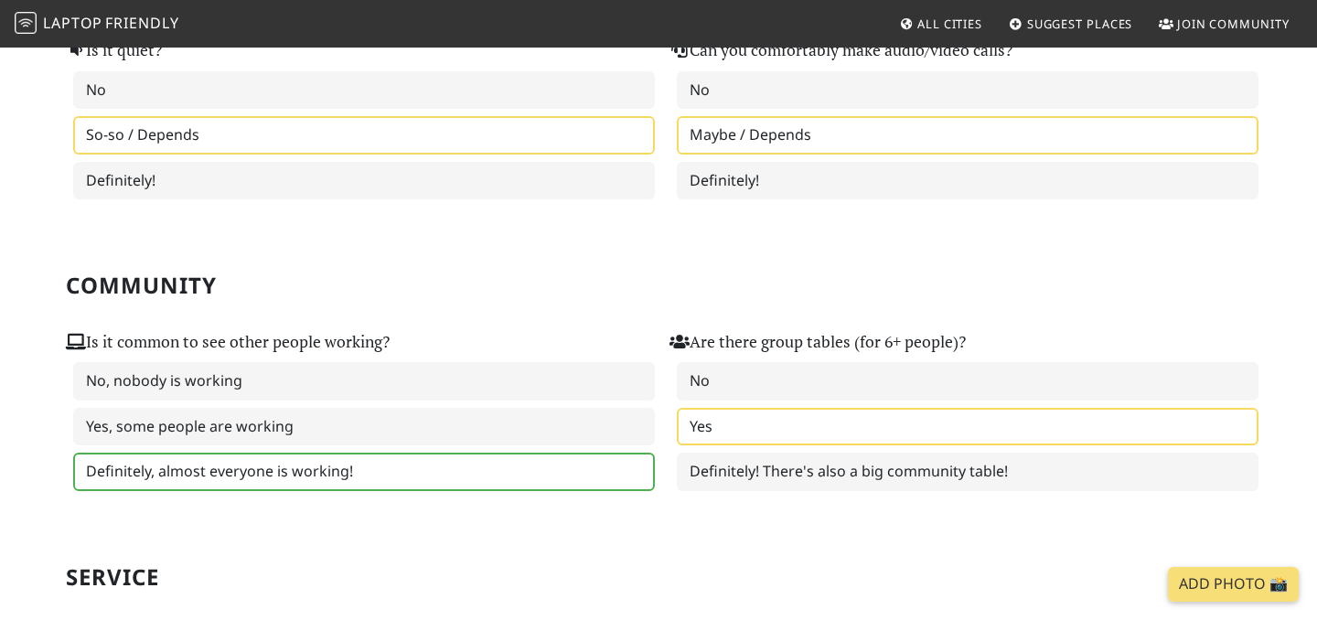
scroll to position [628, 0]
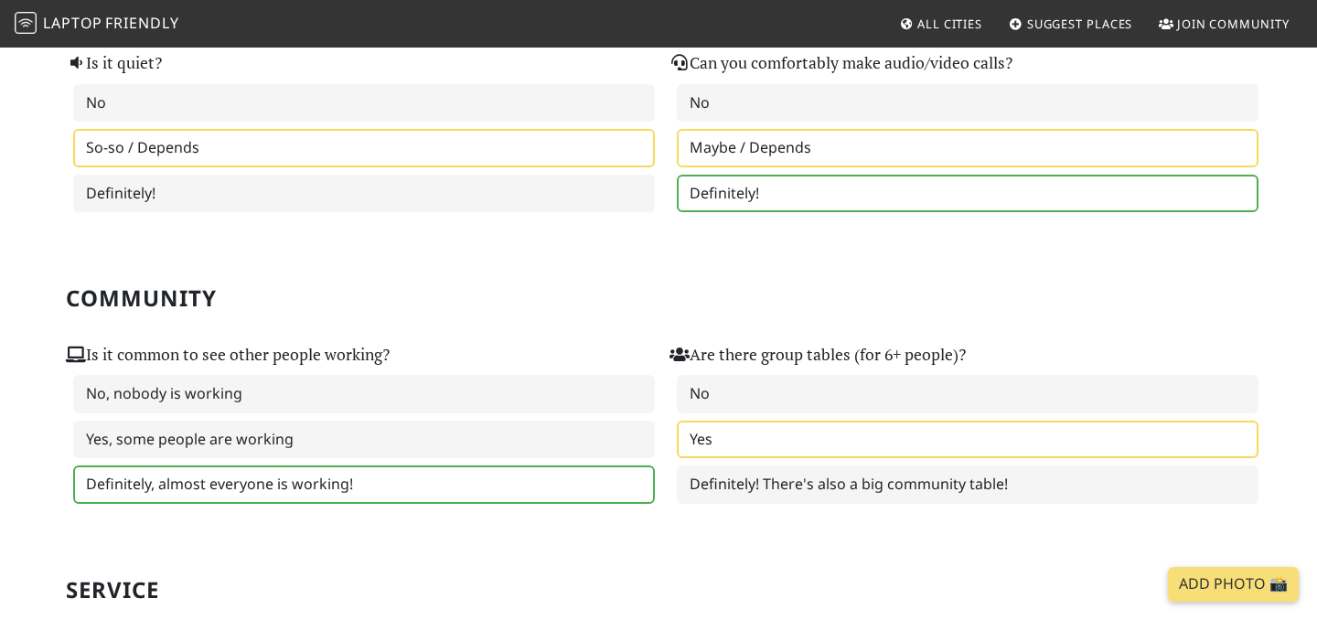
click at [697, 188] on label "Definitely!" at bounding box center [968, 194] width 582 height 38
click at [704, 151] on label "Maybe / Depends" at bounding box center [968, 148] width 582 height 38
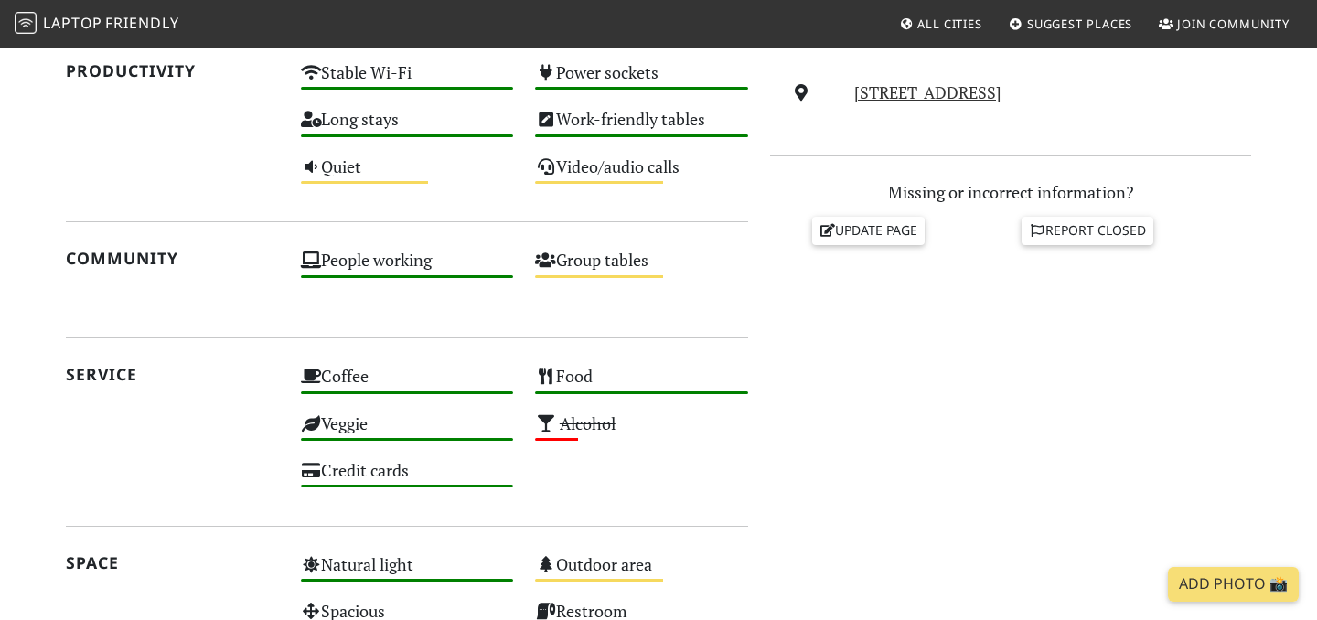
scroll to position [727, 0]
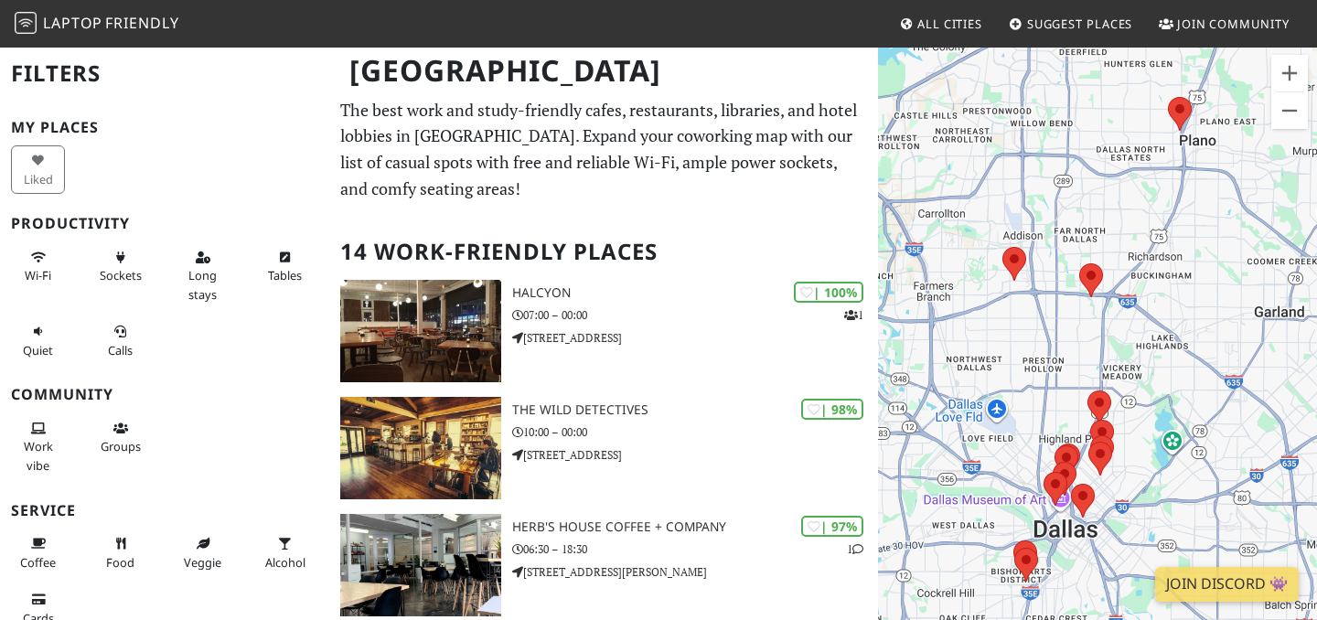
click at [1006, 451] on div "To navigate, press the arrow keys." at bounding box center [1097, 356] width 439 height 620
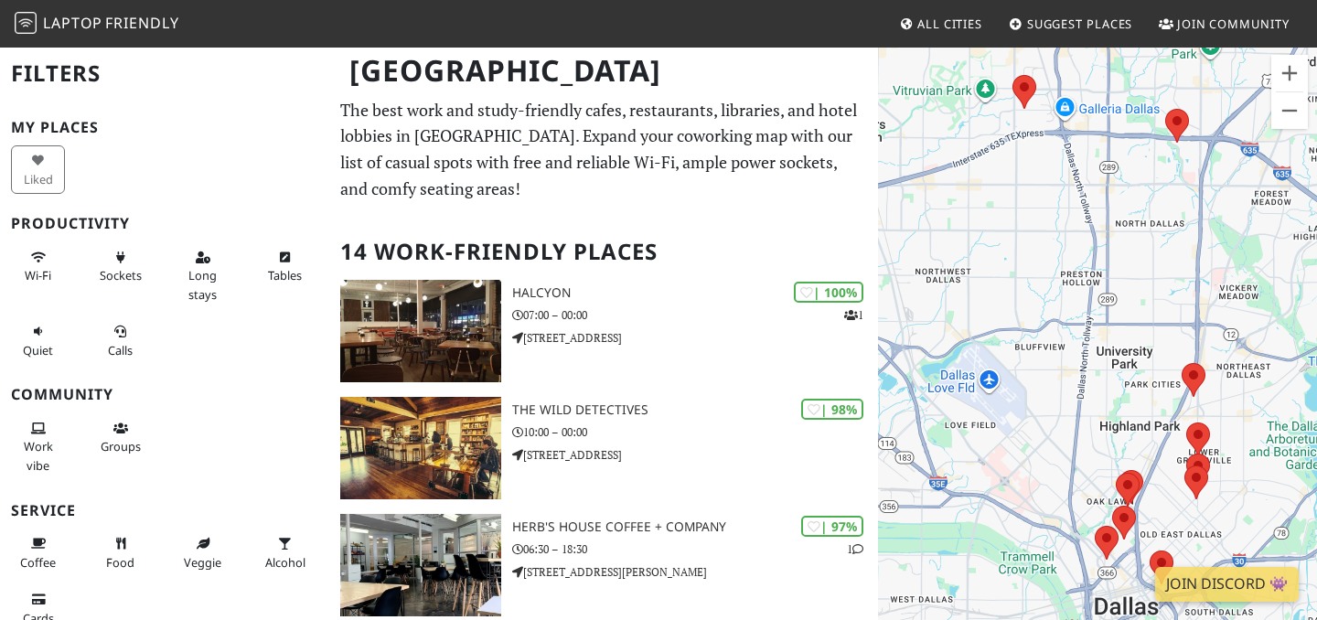
click at [1061, 488] on div "To navigate, press the arrow keys." at bounding box center [1097, 356] width 439 height 620
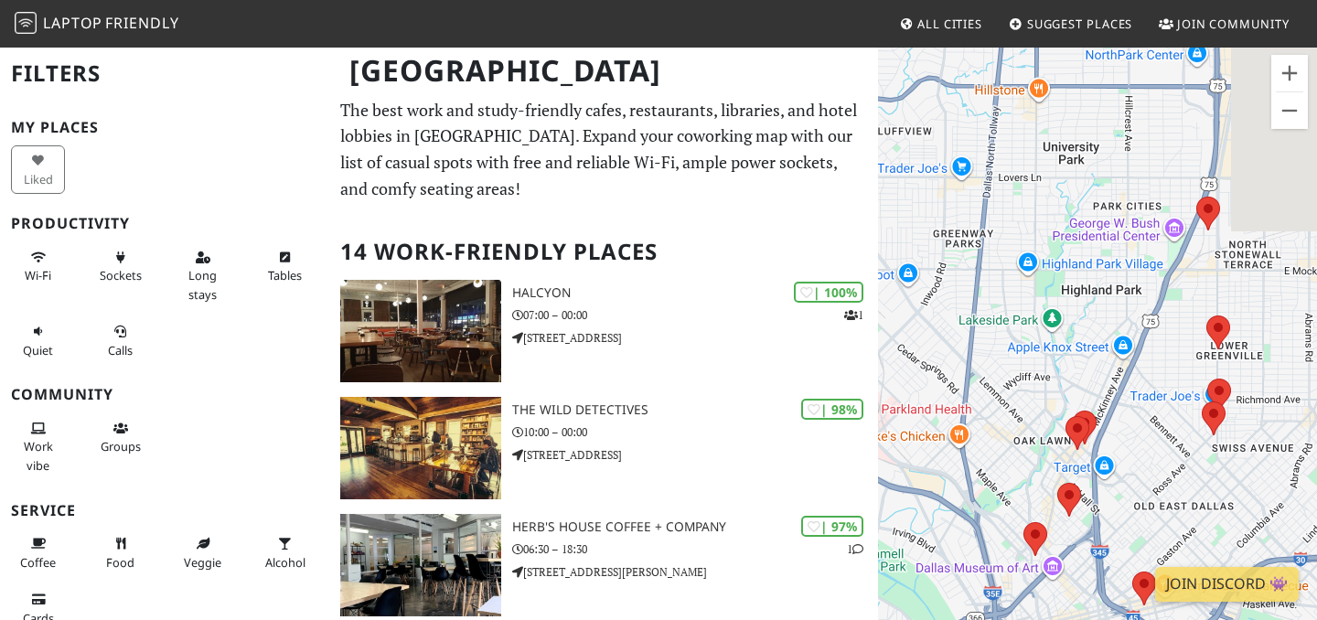
drag, startPoint x: 1062, startPoint y: 436, endPoint x: 901, endPoint y: 317, distance: 200.2
click at [901, 317] on div "To navigate, press the arrow keys." at bounding box center [1097, 356] width 439 height 620
